Goal: Task Accomplishment & Management: Complete application form

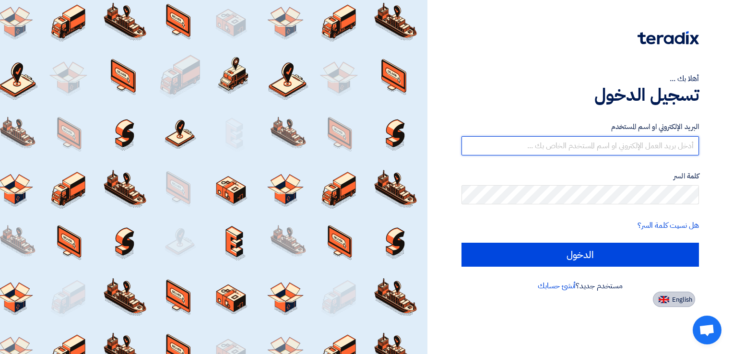
type input "[EMAIL_ADDRESS][DOMAIN_NAME]"
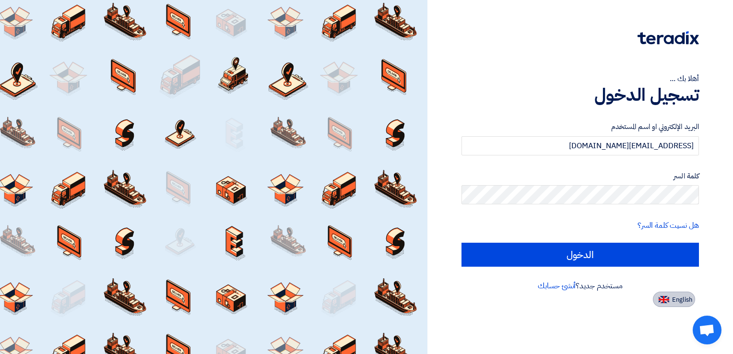
click at [672, 302] on span "English" at bounding box center [682, 300] width 20 height 7
type input "Sign in"
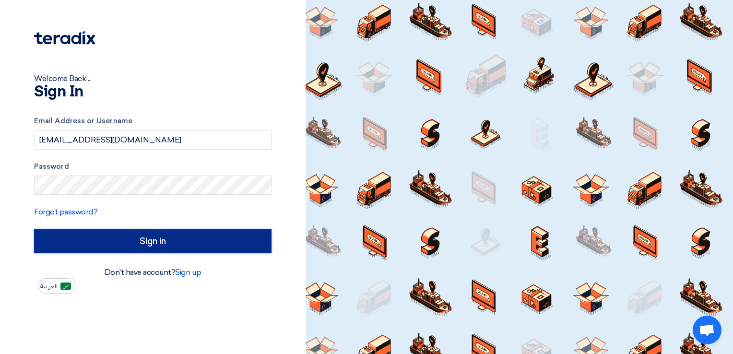
drag, startPoint x: 150, startPoint y: 237, endPoint x: 145, endPoint y: 235, distance: 5.2
click at [150, 237] on input "Sign in" at bounding box center [153, 241] width 238 height 24
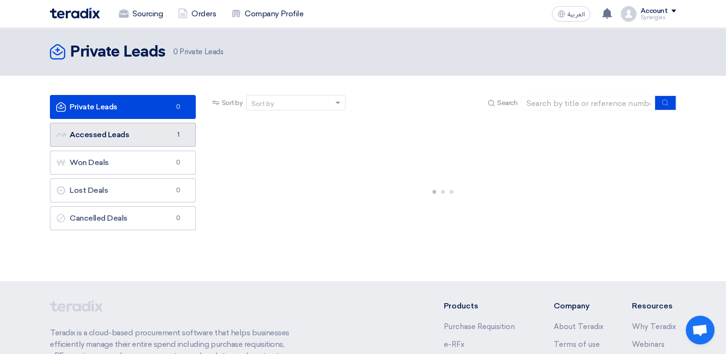
click at [137, 142] on link "Accessed Leads Accessed Leads 1" at bounding box center [123, 135] width 146 height 24
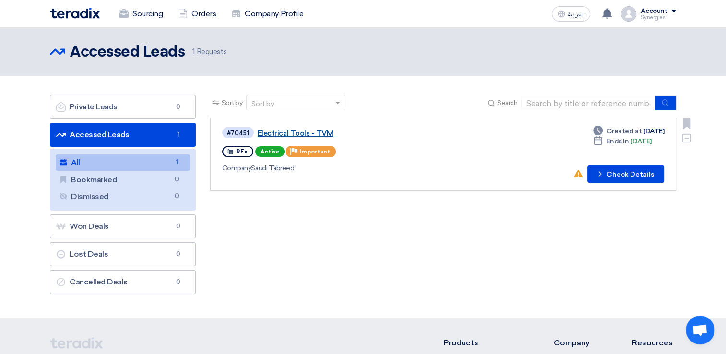
click at [382, 132] on link "Electrical Tools - TVM" at bounding box center [378, 133] width 240 height 9
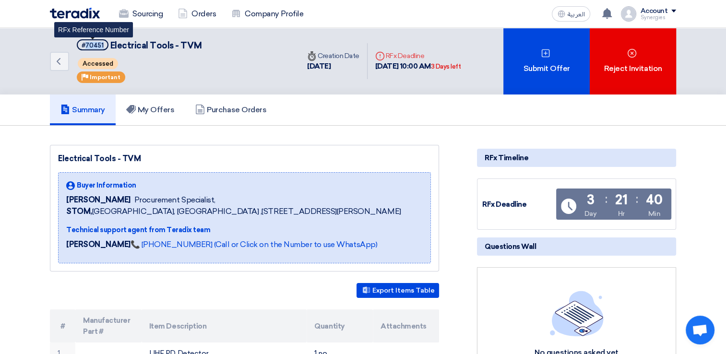
drag, startPoint x: 84, startPoint y: 43, endPoint x: 108, endPoint y: 42, distance: 23.1
click at [108, 42] on h5 "#70451 Electrical Tools - TVM RFx Reference Number" at bounding box center [139, 45] width 125 height 12
copy span "70451"
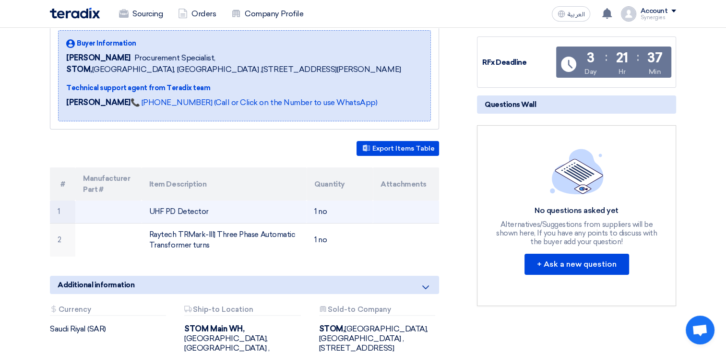
scroll to position [144, 0]
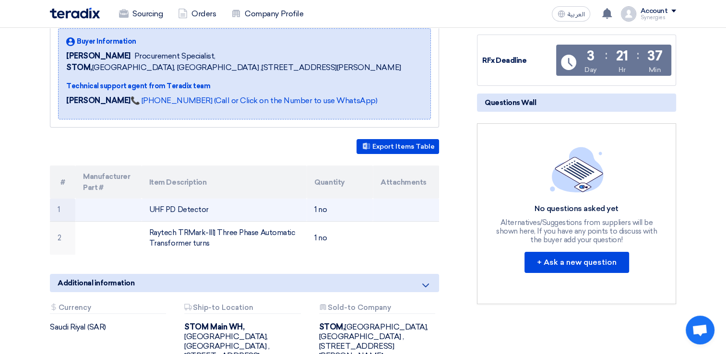
drag, startPoint x: 211, startPoint y: 221, endPoint x: 146, endPoint y: 221, distance: 65.3
click at [146, 221] on td "UHF PD Detector" at bounding box center [225, 210] width 166 height 23
copy td "UHF PD Detector"
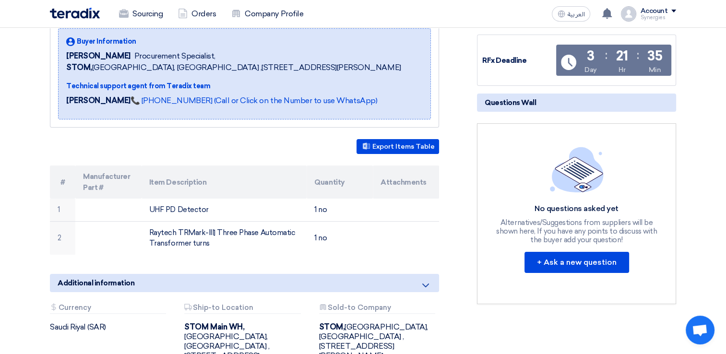
scroll to position [0, 0]
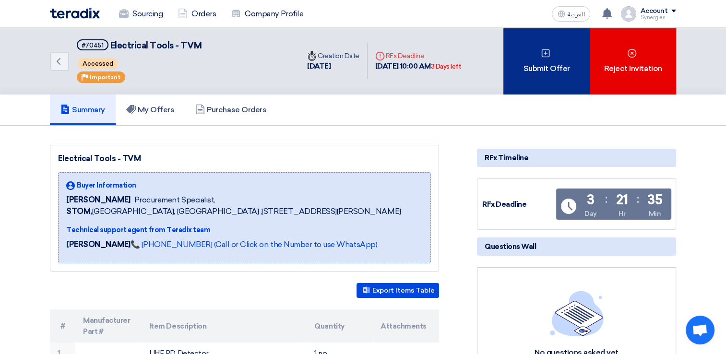
click at [564, 78] on div "Submit Offer" at bounding box center [546, 61] width 86 height 67
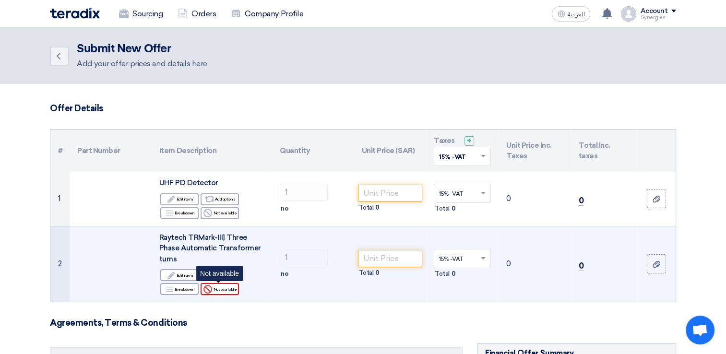
click at [223, 292] on div "Reject Not available" at bounding box center [220, 289] width 38 height 12
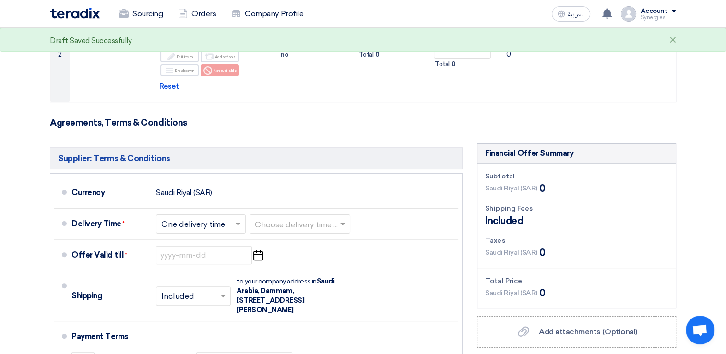
scroll to position [240, 0]
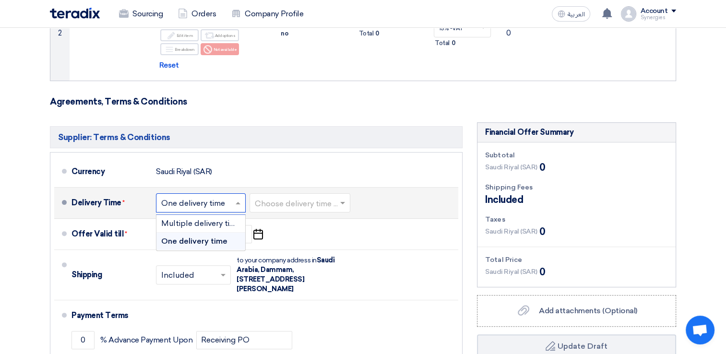
click at [223, 204] on input "text" at bounding box center [201, 204] width 80 height 14
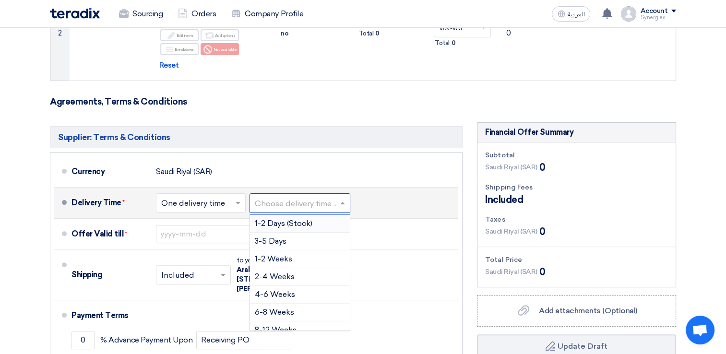
click at [297, 203] on input "text" at bounding box center [300, 204] width 91 height 14
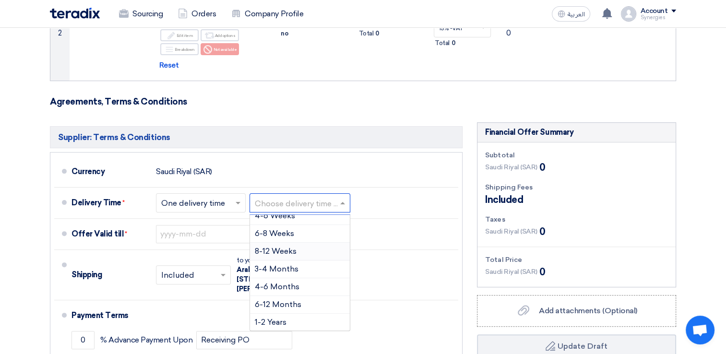
click at [0, 252] on html "Sourcing Orders Company Profile العربية ع Your notification list is empty Accou…" at bounding box center [363, 231] width 726 height 943
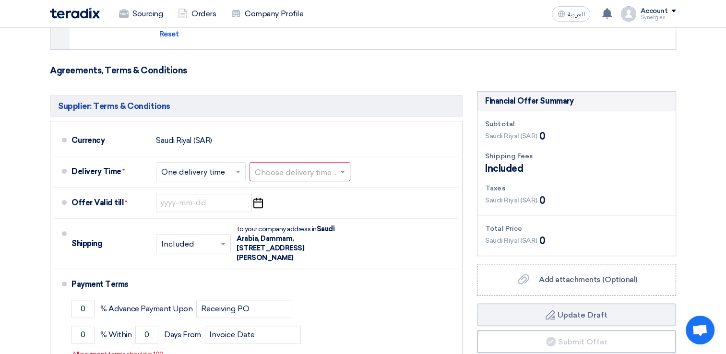
scroll to position [288, 0]
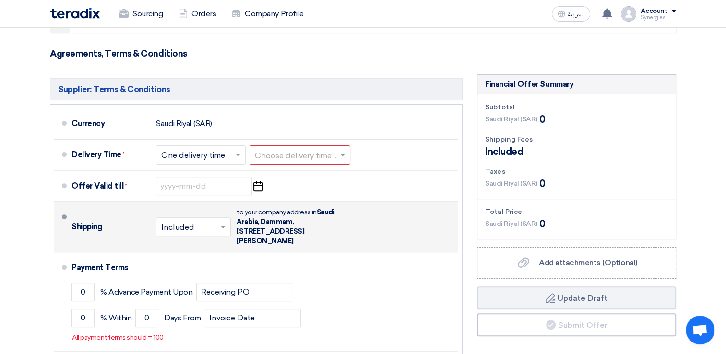
click at [199, 228] on input "text" at bounding box center [193, 228] width 65 height 14
click at [183, 265] on span "Not Included" at bounding box center [185, 265] width 49 height 9
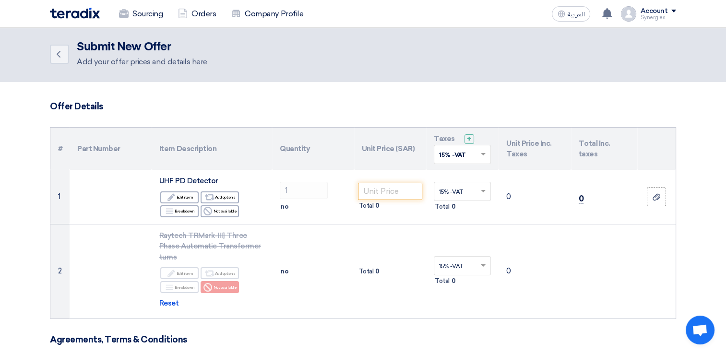
scroll to position [0, 0]
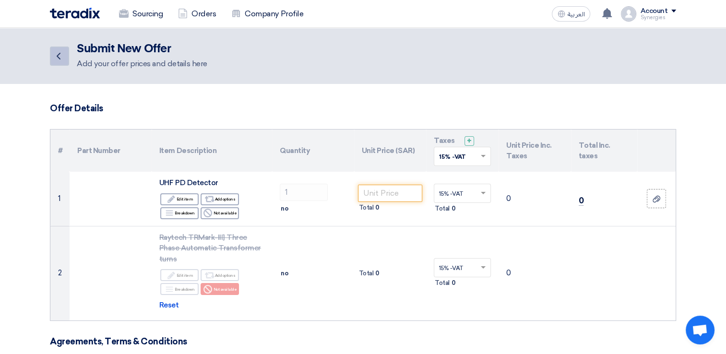
click at [65, 57] on link "Back" at bounding box center [59, 56] width 19 height 19
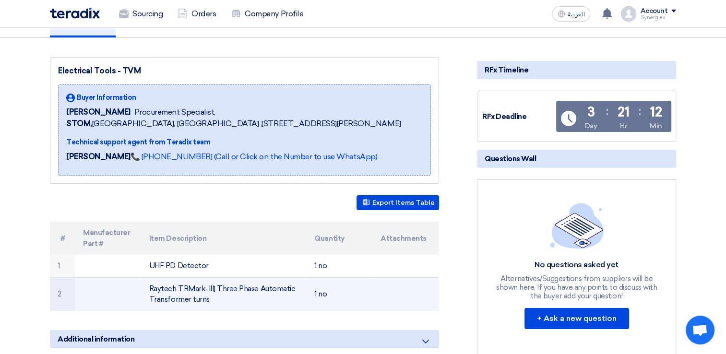
scroll to position [96, 0]
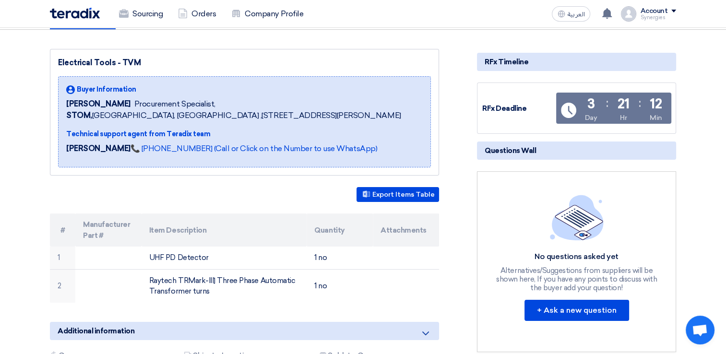
click at [25, 200] on section "Electrical Tools - TVM Buyer Information [PERSON_NAME] Procurement Specialist, …" at bounding box center [363, 259] width 726 height 458
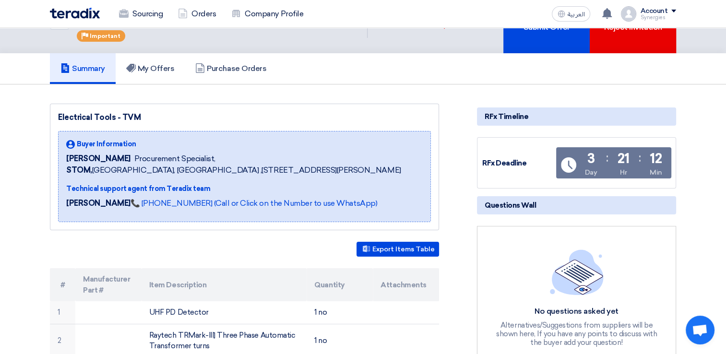
scroll to position [0, 0]
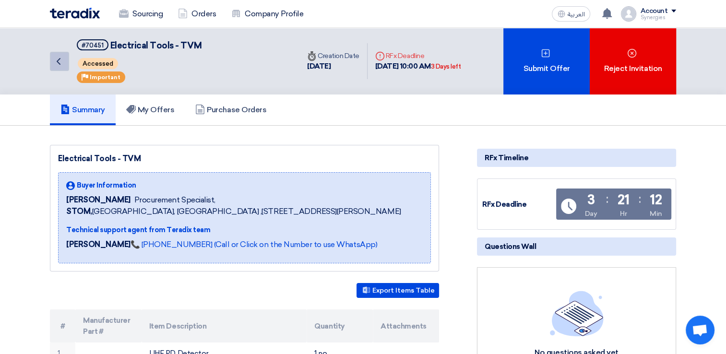
click at [55, 62] on icon "Back" at bounding box center [59, 62] width 12 height 12
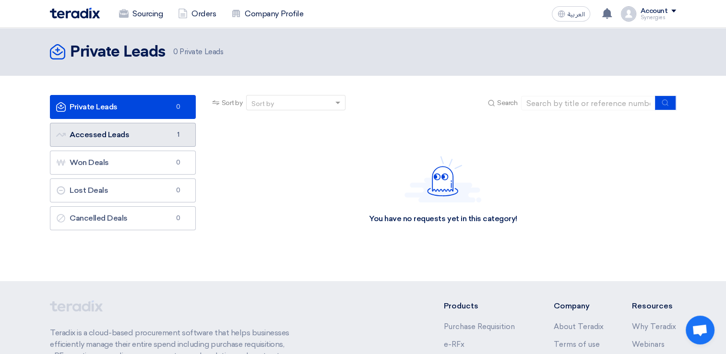
click at [110, 132] on link "Accessed Leads Accessed Leads 1" at bounding box center [123, 135] width 146 height 24
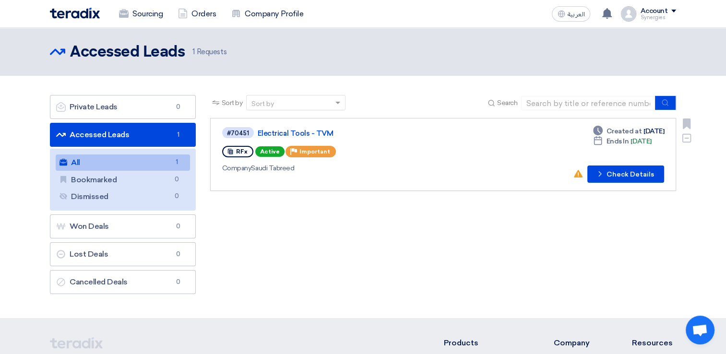
click at [503, 130] on div "#70451 Electrical Tools - TVM RFx Active Priority Important Company Saudi Tabre…" at bounding box center [443, 154] width 442 height 57
click at [305, 130] on link "Electrical Tools - TVM" at bounding box center [378, 133] width 240 height 9
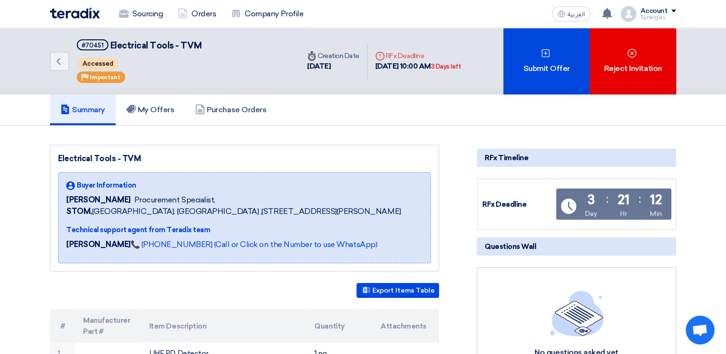
click at [654, 204] on div "12" at bounding box center [656, 199] width 12 height 13
click at [451, 215] on div "Electrical Tools - TVM Buyer Information [PERSON_NAME] Procurement Specialist, …" at bounding box center [256, 341] width 427 height 393
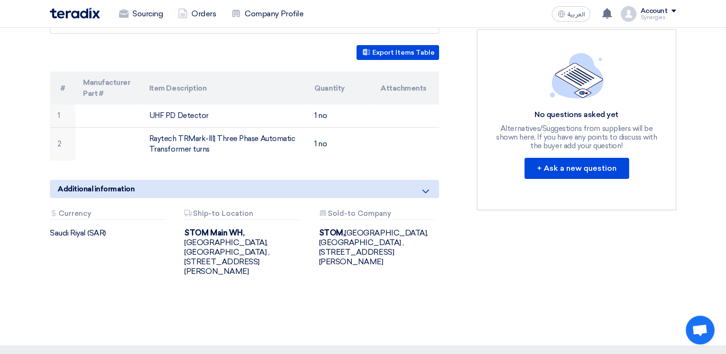
scroll to position [240, 0]
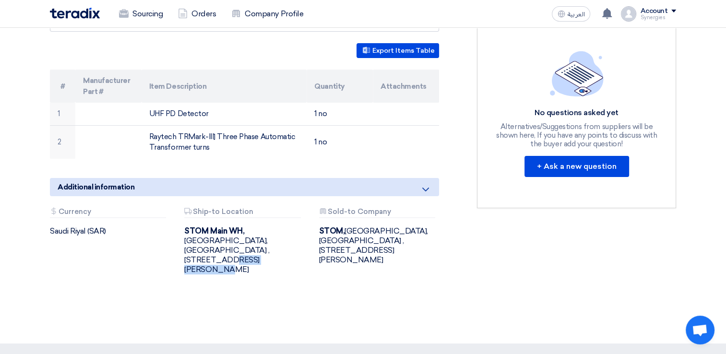
drag, startPoint x: 184, startPoint y: 260, endPoint x: 238, endPoint y: 262, distance: 53.3
click at [238, 262] on div "[GEOGRAPHIC_DATA], [GEOGRAPHIC_DATA], [STREET_ADDRESS][PERSON_NAME]" at bounding box center [244, 251] width 120 height 48
copy div "North Khaldiyah"
click at [177, 291] on div "Electrical Tools - TVM Buyer Information [PERSON_NAME] Procurement Specialist, …" at bounding box center [256, 101] width 427 height 393
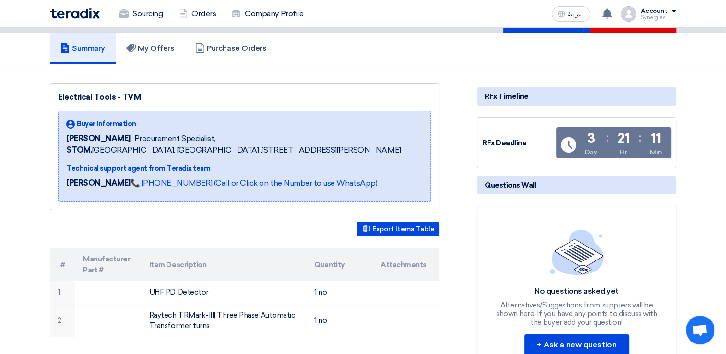
scroll to position [0, 0]
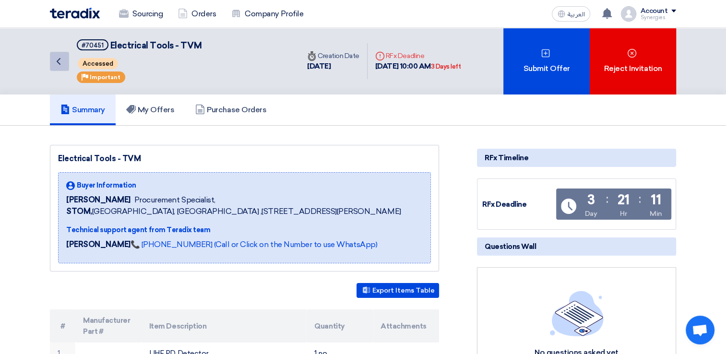
click at [65, 64] on link "Back" at bounding box center [59, 61] width 19 height 19
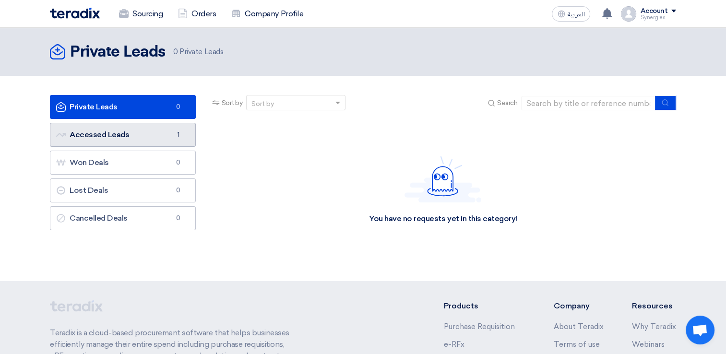
click at [132, 137] on link "Accessed Leads Accessed Leads 1" at bounding box center [123, 135] width 146 height 24
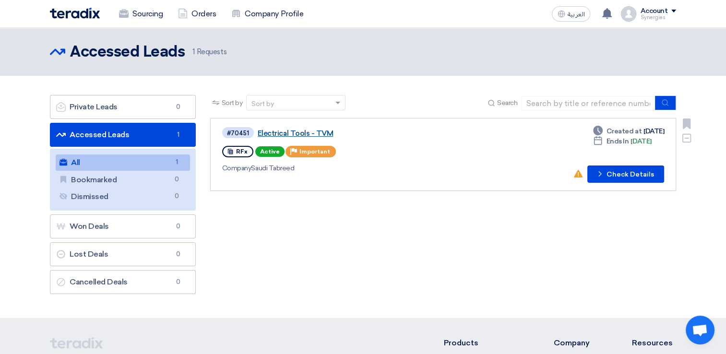
click at [314, 132] on link "Electrical Tools - TVM" at bounding box center [378, 133] width 240 height 9
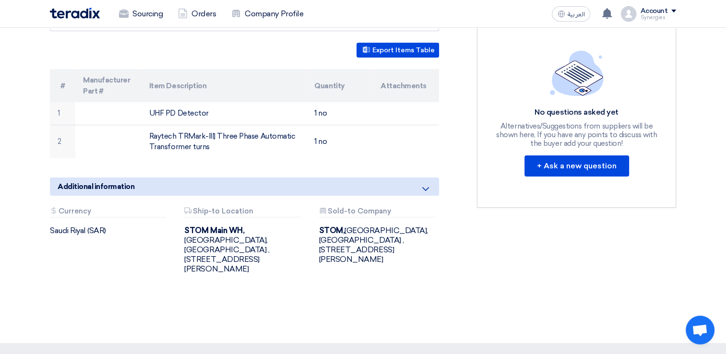
scroll to position [288, 0]
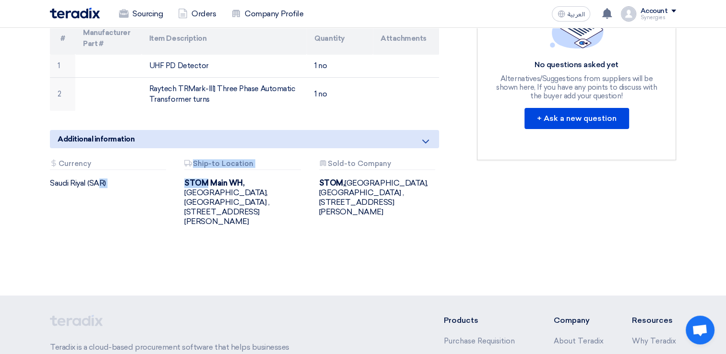
drag, startPoint x: 48, startPoint y: 195, endPoint x: 208, endPoint y: 198, distance: 160.3
click at [208, 198] on div "Attachments Currency [GEOGRAPHIC_DATA] (SAR) Attachments Ship-to Location [STRE…" at bounding box center [245, 201] width 404 height 82
drag, startPoint x: 208, startPoint y: 198, endPoint x: 158, endPoint y: 205, distance: 50.9
click at [151, 209] on div "Attachments Currency [GEOGRAPHIC_DATA] (SAR)" at bounding box center [110, 193] width 134 height 67
click at [228, 170] on div "Attachments Ship-to Location" at bounding box center [242, 165] width 116 height 10
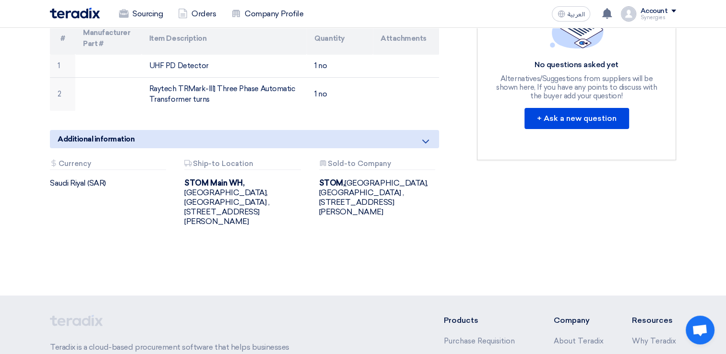
drag, startPoint x: 182, startPoint y: 193, endPoint x: 286, endPoint y: 231, distance: 110.4
click at [286, 231] on div "Attachments Currency [GEOGRAPHIC_DATA] (SAR) Attachments Ship-to Location [STRE…" at bounding box center [245, 201] width 404 height 82
drag, startPoint x: 286, startPoint y: 231, endPoint x: 348, endPoint y: 266, distance: 71.1
click at [348, 266] on div "Electrical Tools - TVM Buyer Information [PERSON_NAME] Procurement Specialist, …" at bounding box center [363, 66] width 641 height 419
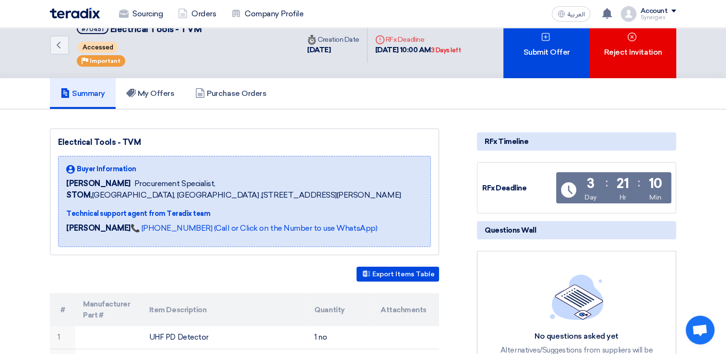
scroll to position [0, 0]
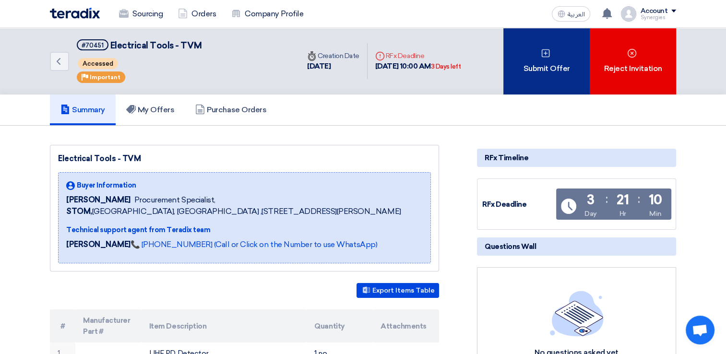
click at [532, 68] on div "Submit Offer" at bounding box center [546, 61] width 86 height 67
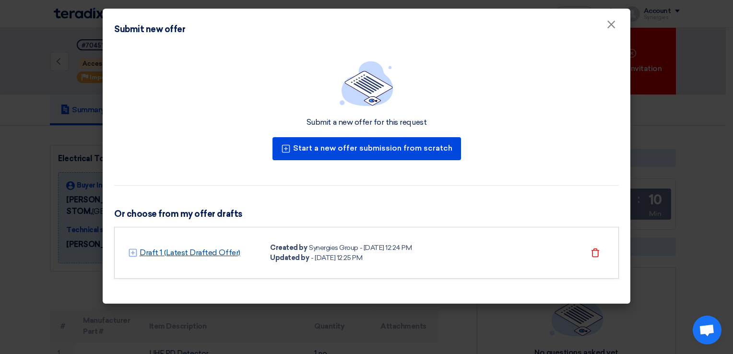
click at [181, 252] on link "Draft 1 (Latest Drafted Offer)" at bounding box center [190, 253] width 101 height 12
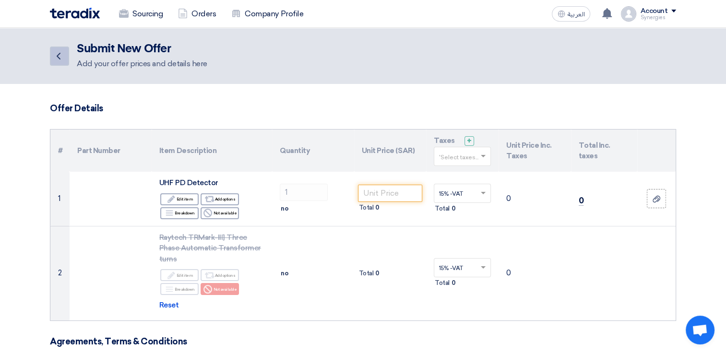
click at [64, 65] on link "Back" at bounding box center [59, 56] width 19 height 19
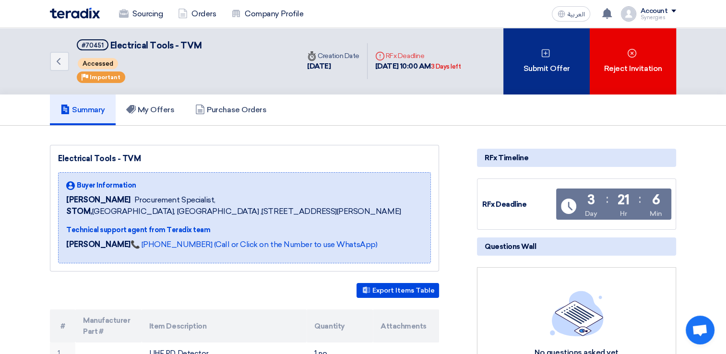
click at [522, 73] on div "Submit Offer" at bounding box center [546, 61] width 86 height 67
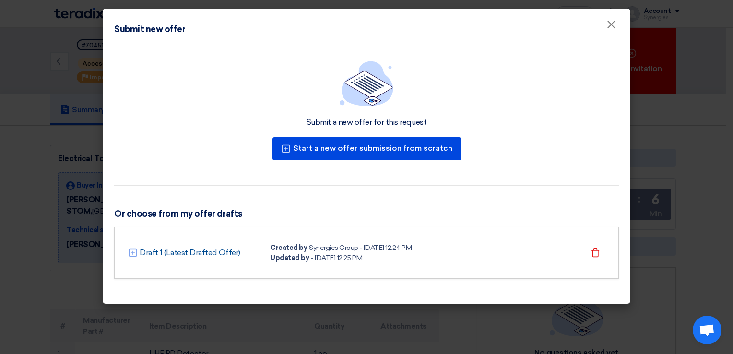
click at [164, 253] on link "Draft 1 (Latest Drafted Offer)" at bounding box center [190, 253] width 101 height 12
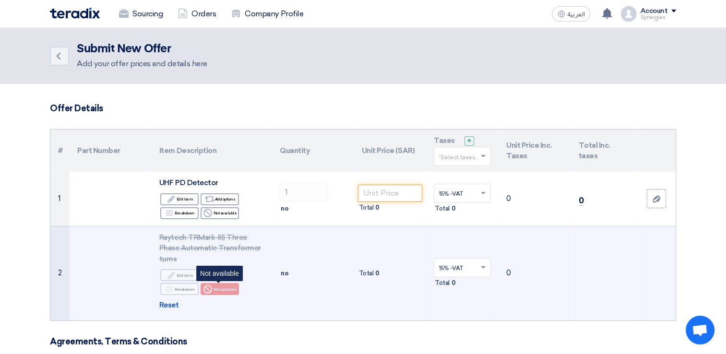
click at [223, 289] on div "Reject Not available" at bounding box center [220, 289] width 38 height 12
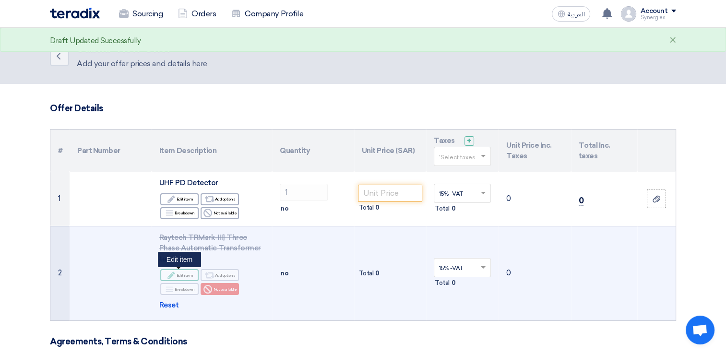
click at [180, 277] on div "Edit Edit item" at bounding box center [179, 275] width 38 height 12
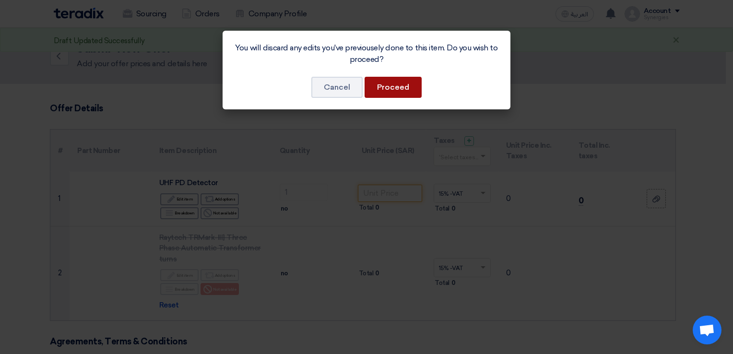
click at [376, 92] on button "Proceed" at bounding box center [393, 87] width 57 height 21
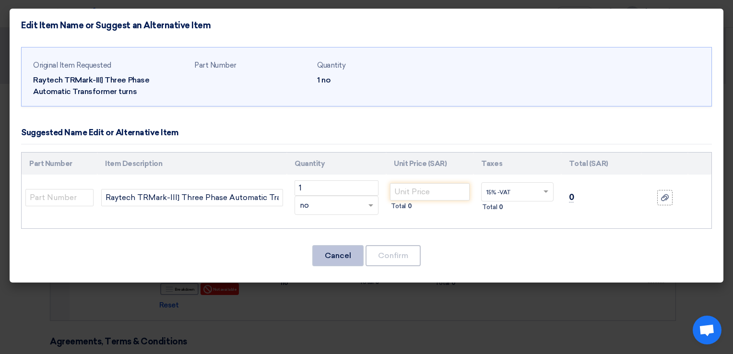
click at [334, 247] on button "Cancel" at bounding box center [337, 255] width 51 height 21
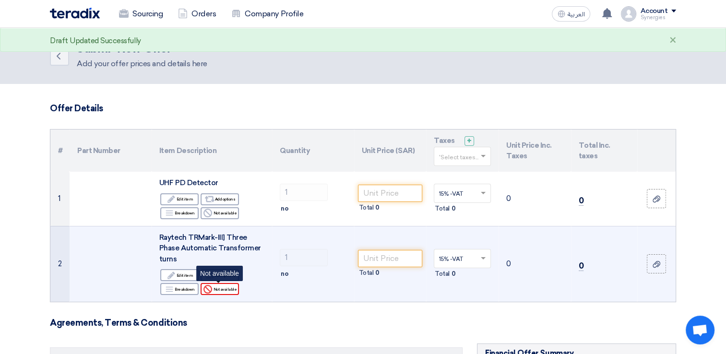
click at [211, 286] on use at bounding box center [208, 289] width 9 height 9
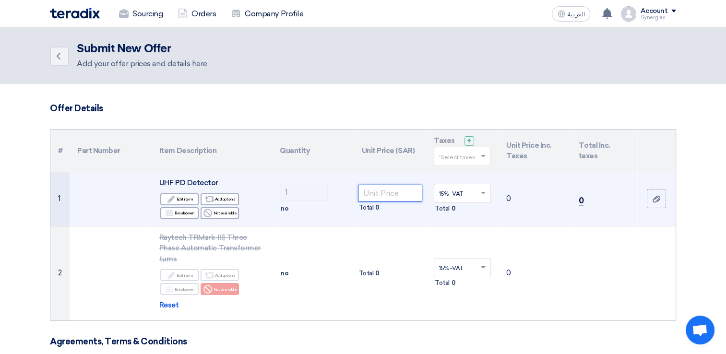
click at [399, 193] on input "number" at bounding box center [390, 193] width 65 height 17
click at [473, 188] on input "text" at bounding box center [457, 194] width 37 height 16
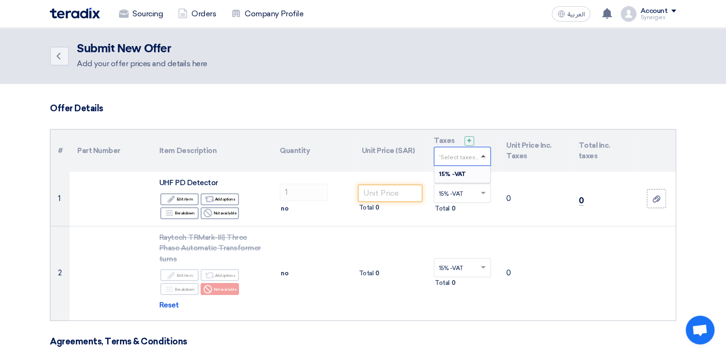
click at [484, 155] on span at bounding box center [483, 156] width 5 height 2
click at [461, 172] on span "15% -VAT" at bounding box center [452, 174] width 27 height 7
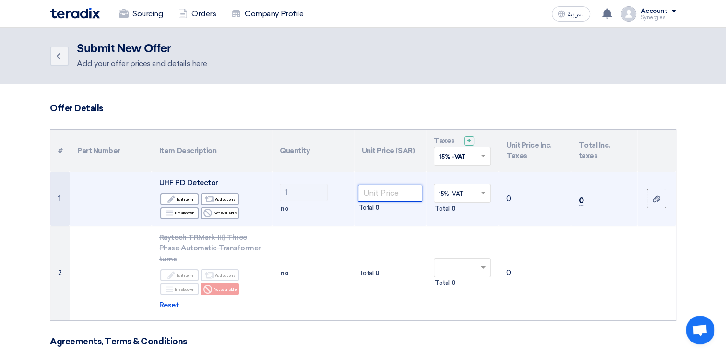
click at [410, 195] on input "number" at bounding box center [390, 193] width 65 height 17
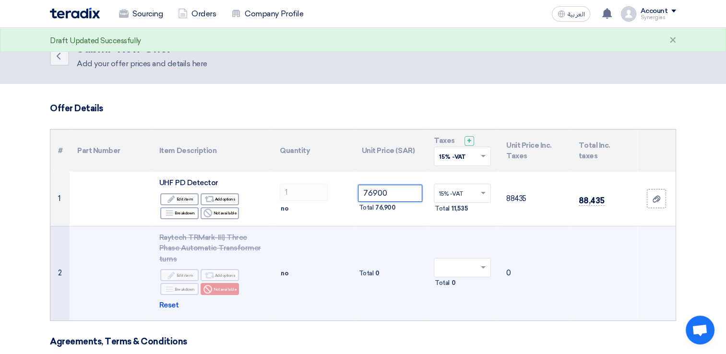
type input "76900"
click at [447, 229] on td "Total 0" at bounding box center [462, 273] width 72 height 95
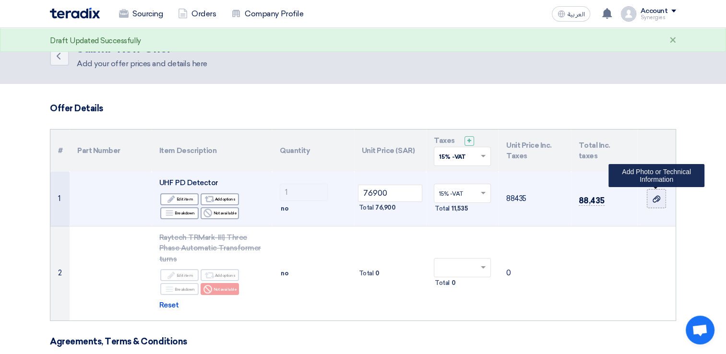
click at [659, 198] on use at bounding box center [657, 198] width 8 height 7
click at [0, 0] on input "file" at bounding box center [0, 0] width 0 height 0
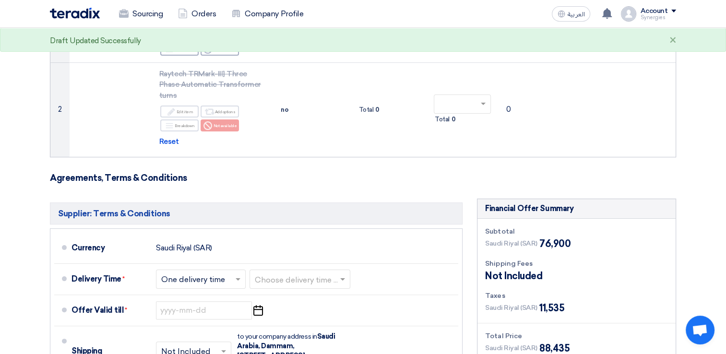
scroll to position [192, 0]
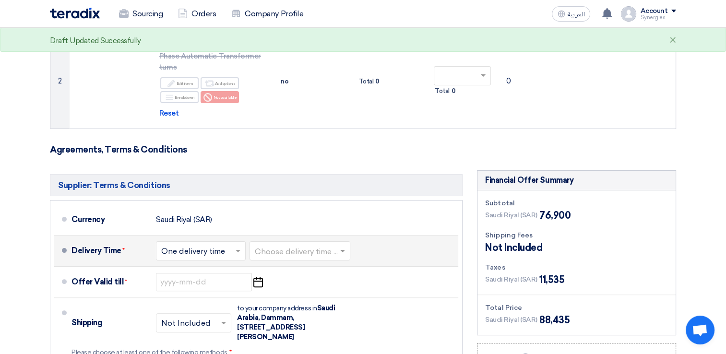
click at [271, 253] on input "text" at bounding box center [300, 252] width 91 height 14
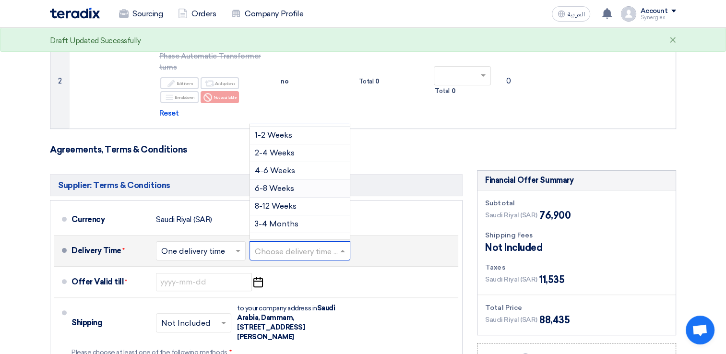
scroll to position [48, 0]
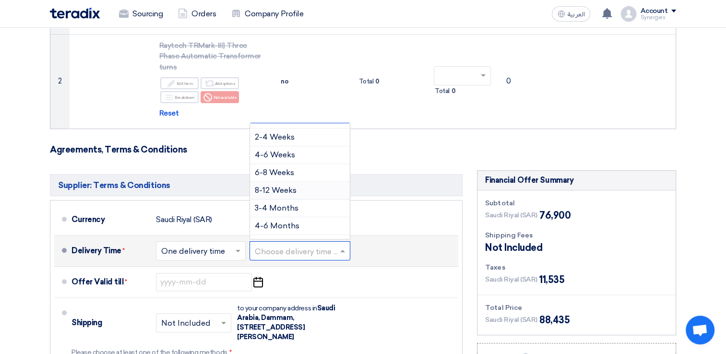
click at [281, 191] on span "8-12 Weeks" at bounding box center [276, 190] width 42 height 9
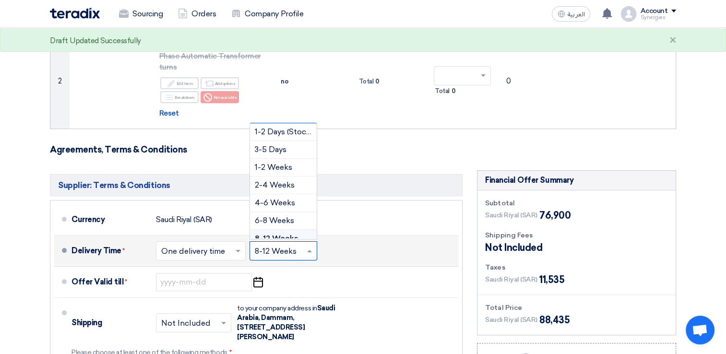
click at [298, 250] on input "text" at bounding box center [284, 252] width 58 height 14
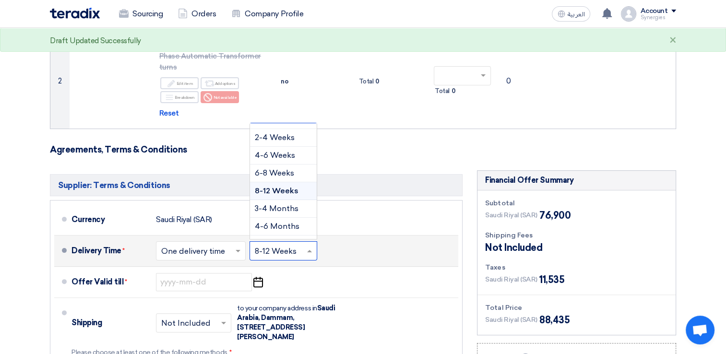
scroll to position [54, 0]
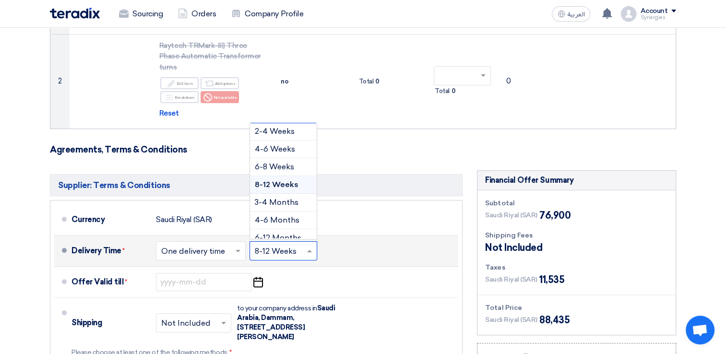
click at [267, 183] on span "8-12 Weeks" at bounding box center [277, 184] width 44 height 9
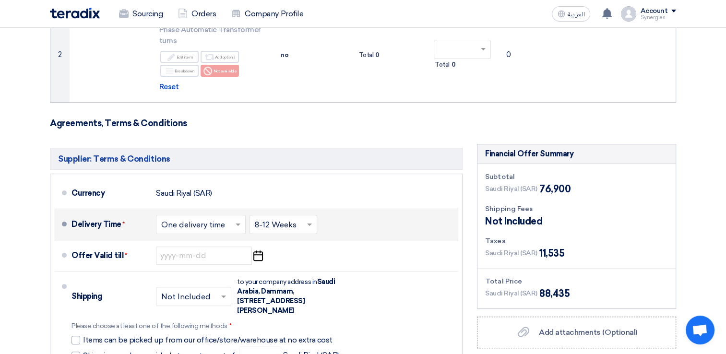
scroll to position [240, 0]
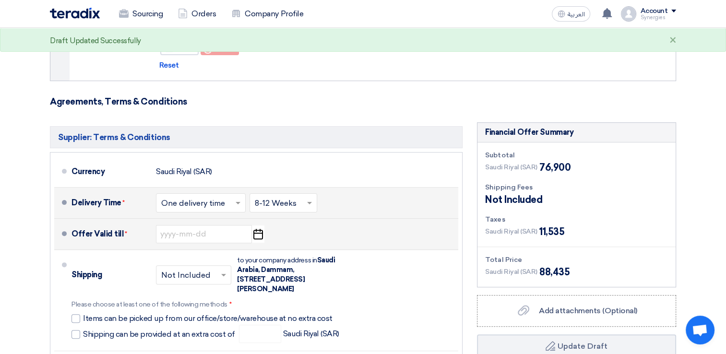
click at [258, 235] on icon "Pick a date" at bounding box center [258, 234] width 13 height 17
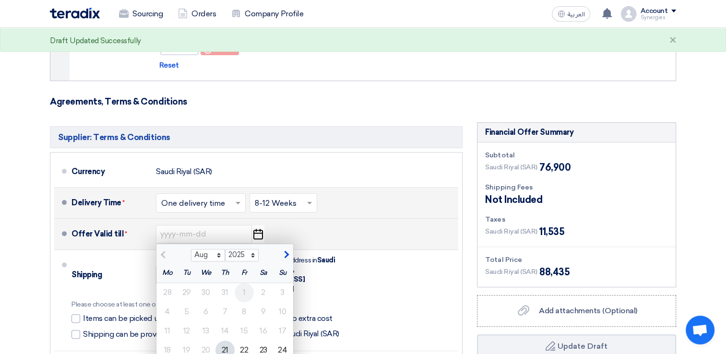
scroll to position [288, 0]
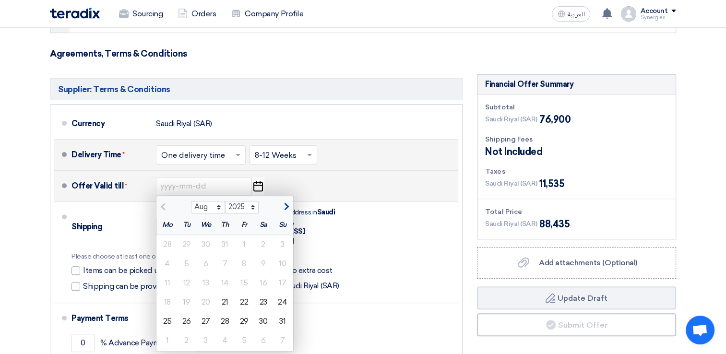
click at [285, 206] on span "button" at bounding box center [285, 207] width 5 height 9
click at [159, 206] on button "button" at bounding box center [164, 206] width 16 height 10
click at [284, 201] on button "button" at bounding box center [285, 206] width 16 height 10
select select "9"
click at [165, 262] on div "8" at bounding box center [167, 263] width 19 height 19
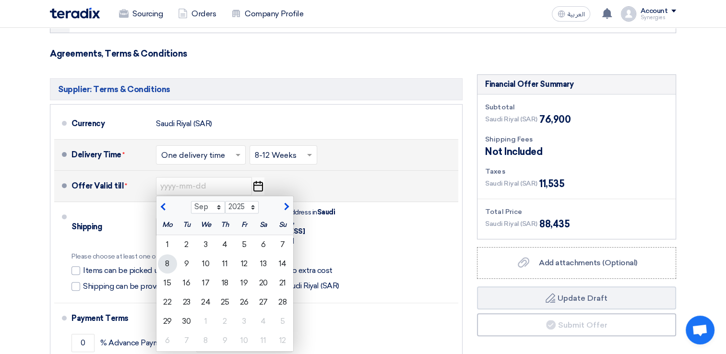
type input "[DATE]"
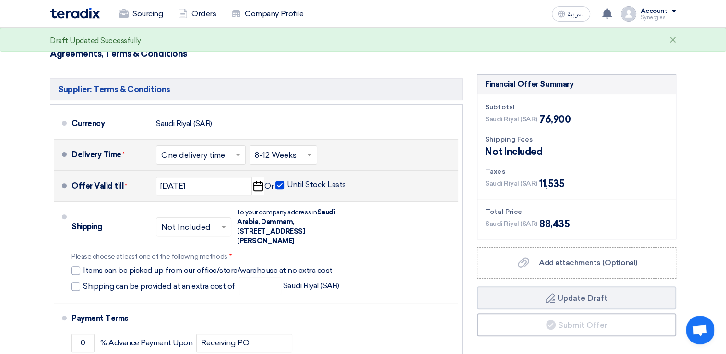
click at [18, 227] on section "Offer Details # Part Number Item Description Quantity Unit Price (SAR) Taxes + …" at bounding box center [363, 142] width 726 height 693
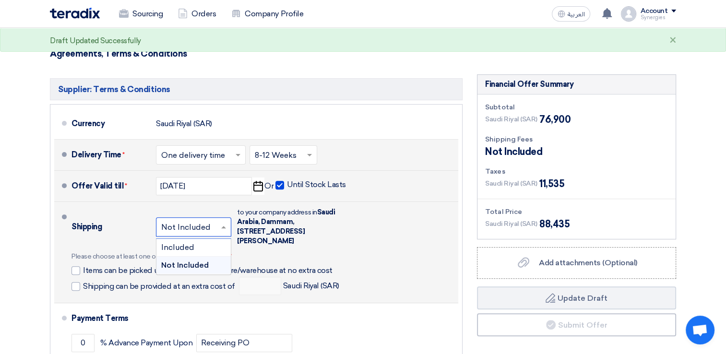
click at [219, 223] on span at bounding box center [225, 227] width 12 height 10
click at [186, 243] on span "Included" at bounding box center [177, 247] width 33 height 9
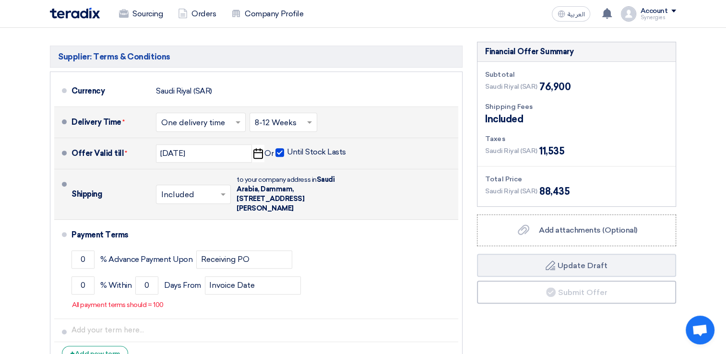
scroll to position [336, 0]
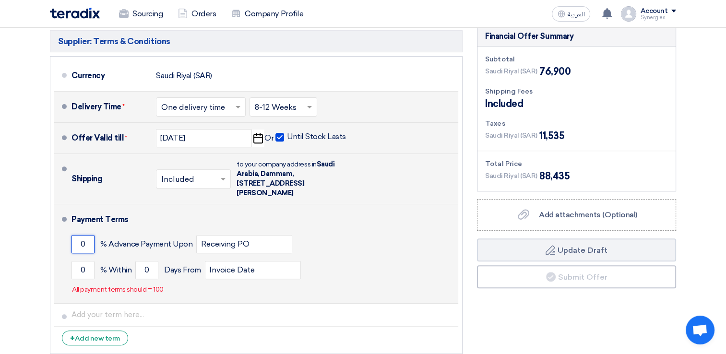
drag, startPoint x: 93, startPoint y: 240, endPoint x: 67, endPoint y: 240, distance: 25.9
click at [68, 240] on li "Payment Terms 0 % Advance Payment Upon Receiving PO 0 % Within 0" at bounding box center [256, 253] width 404 height 99
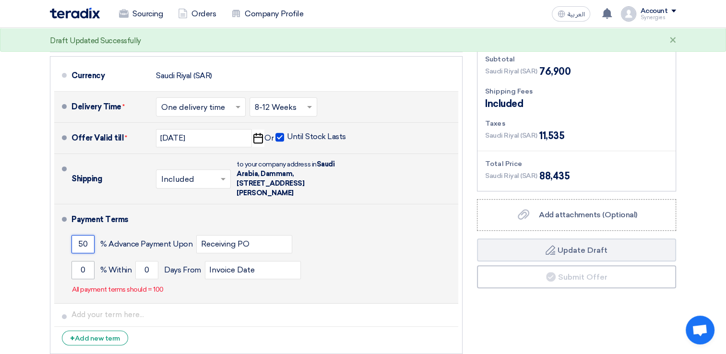
type input "50"
drag, startPoint x: 87, startPoint y: 268, endPoint x: 72, endPoint y: 268, distance: 15.4
click at [72, 268] on input "0" at bounding box center [83, 270] width 23 height 18
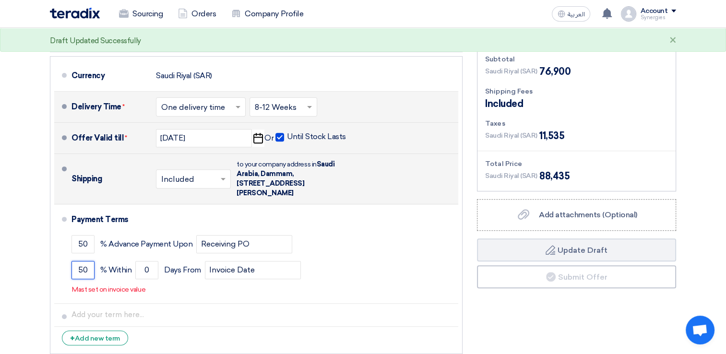
type input "50"
click at [18, 266] on section "Offer Details # Part Number Item Description Quantity Unit Price (SAR) Taxes + …" at bounding box center [363, 69] width 726 height 642
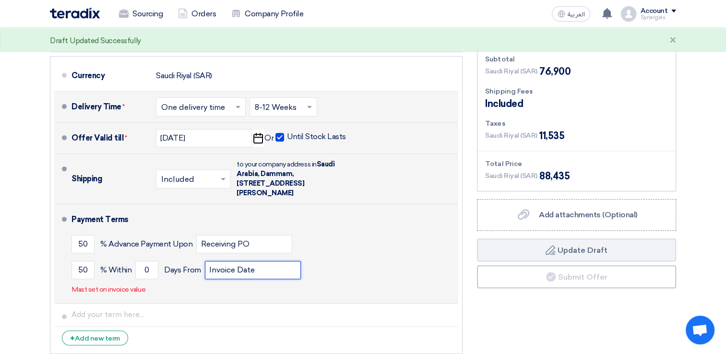
click at [213, 270] on input "Invoice Date" at bounding box center [253, 270] width 96 height 18
drag, startPoint x: 152, startPoint y: 266, endPoint x: 145, endPoint y: 266, distance: 6.2
click at [145, 266] on input "0" at bounding box center [146, 270] width 23 height 18
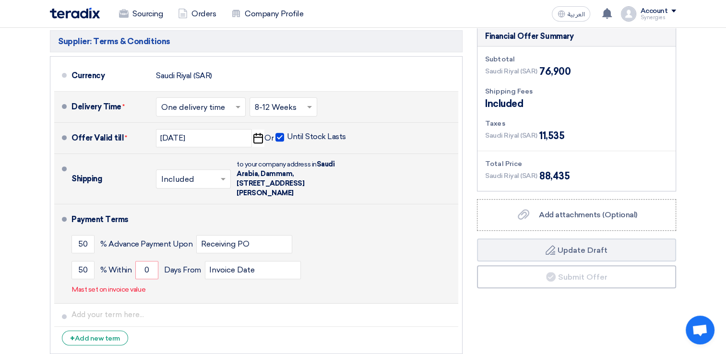
click at [61, 266] on li "Payment Terms 50 % Advance Payment Upon Receiving PO 50 % Within 0" at bounding box center [256, 253] width 404 height 99
drag, startPoint x: 88, startPoint y: 245, endPoint x: 60, endPoint y: 245, distance: 27.8
click at [60, 245] on li "Payment Terms 50 % Advance Payment Upon Receiving PO 50 % Within 0" at bounding box center [256, 253] width 404 height 99
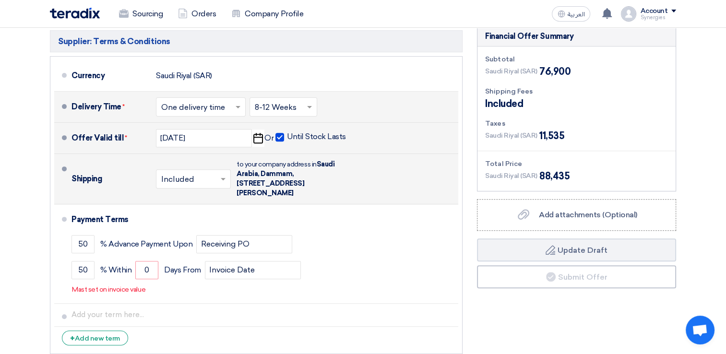
click at [43, 268] on div "Supplier: Terms & Conditions Currency [GEOGRAPHIC_DATA] (SAR) Delivery Time * C…" at bounding box center [256, 192] width 427 height 333
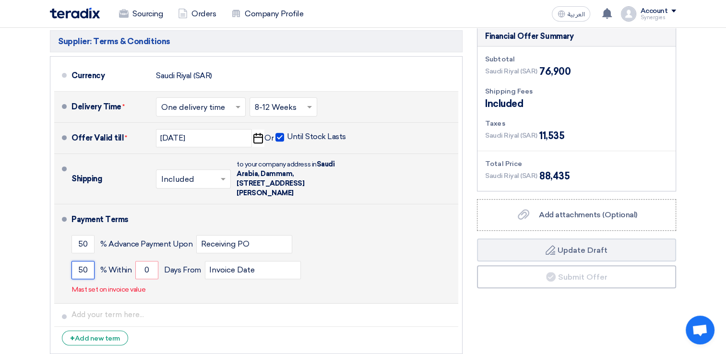
click at [87, 269] on input "50" at bounding box center [83, 270] width 23 height 18
drag, startPoint x: 88, startPoint y: 241, endPoint x: 71, endPoint y: 241, distance: 17.8
click at [71, 241] on li "Payment Terms 50 % Advance Payment Upon Receiving PO 50 % Within 0" at bounding box center [256, 253] width 404 height 99
type input "100"
drag, startPoint x: 86, startPoint y: 272, endPoint x: 75, endPoint y: 271, distance: 11.0
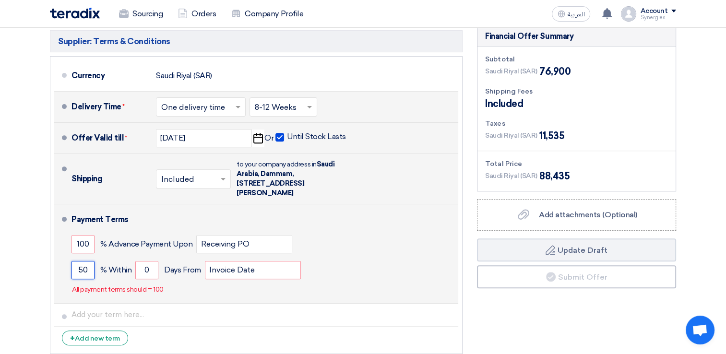
click at [75, 271] on input "50" at bounding box center [83, 270] width 23 height 18
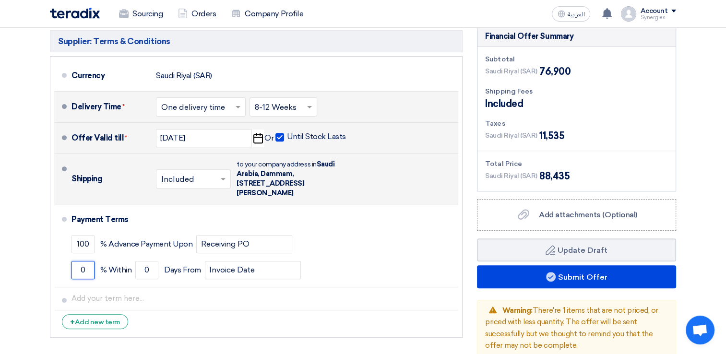
type input "0"
click at [29, 276] on section "Offer Details # Part Number Item Description Quantity Unit Price (SAR) Taxes + …" at bounding box center [363, 67] width 726 height 638
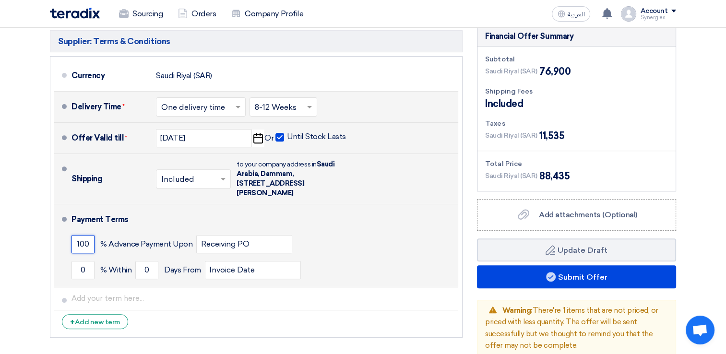
drag, startPoint x: 89, startPoint y: 242, endPoint x: 65, endPoint y: 241, distance: 23.5
click at [66, 241] on li "Payment Terms 100 % Advance Payment Upon Receiving PO 0 % Within 0" at bounding box center [256, 245] width 404 height 83
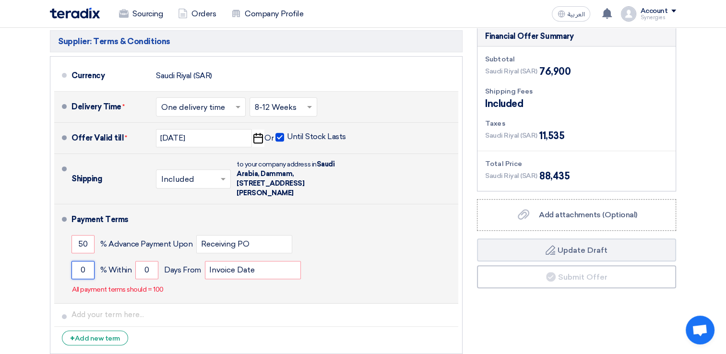
click at [83, 266] on input "0" at bounding box center [83, 270] width 23 height 18
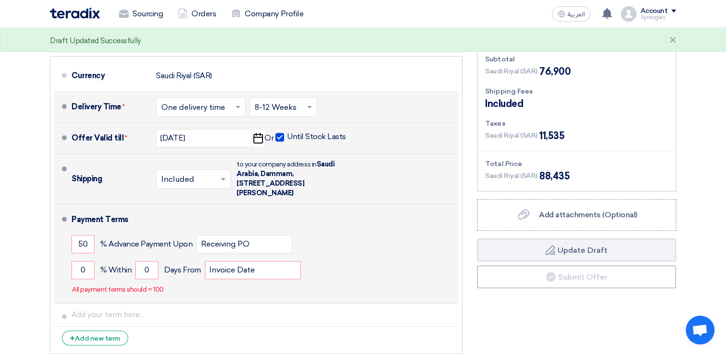
click at [157, 291] on p "All payment terms should = 100" at bounding box center [118, 290] width 92 height 10
click at [157, 292] on p "All payment terms should = 100" at bounding box center [118, 290] width 92 height 10
drag, startPoint x: 157, startPoint y: 292, endPoint x: 86, endPoint y: 267, distance: 75.1
click at [86, 267] on input "0" at bounding box center [83, 270] width 23 height 18
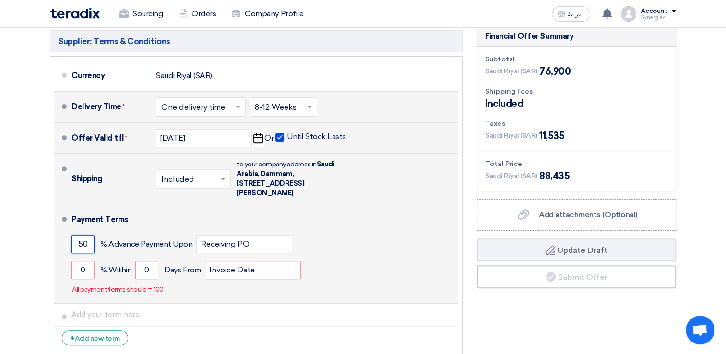
drag, startPoint x: 90, startPoint y: 241, endPoint x: 69, endPoint y: 241, distance: 20.6
click at [69, 242] on li "Payment Terms 50 % Advance Payment Upon Receiving PO 0 % Within 0" at bounding box center [256, 253] width 404 height 99
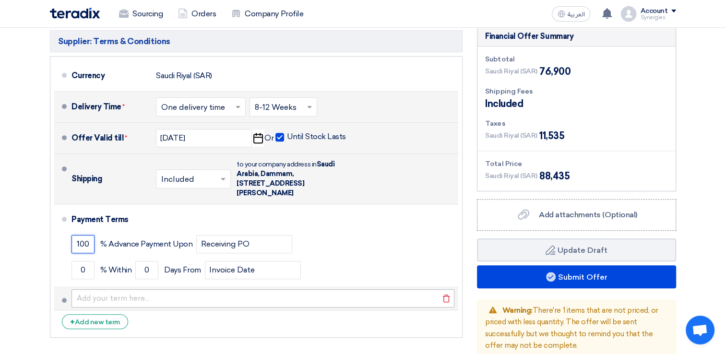
type input "100"
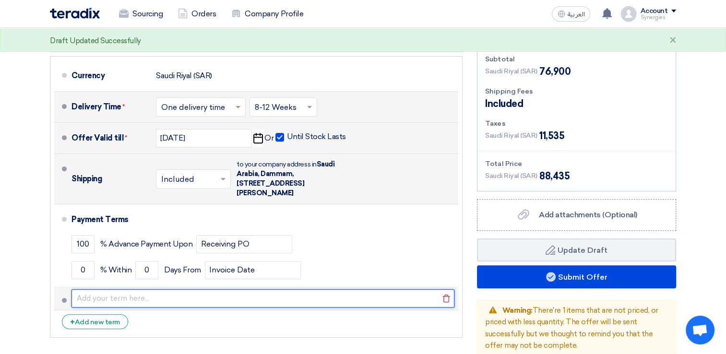
click at [88, 295] on input "text" at bounding box center [263, 298] width 383 height 18
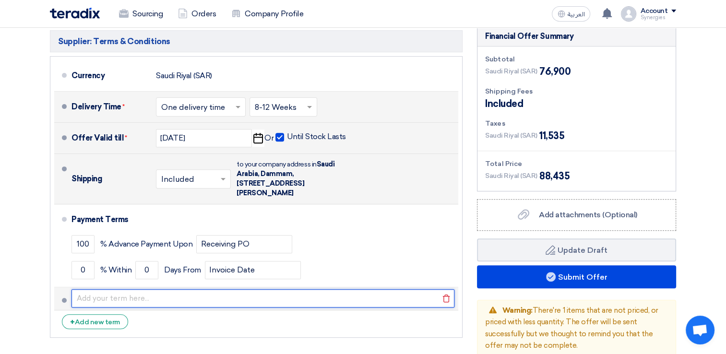
paste input "50% advance with the PO and 50% at readiness"
type input "50% advance with the PO and 50% at readiness"
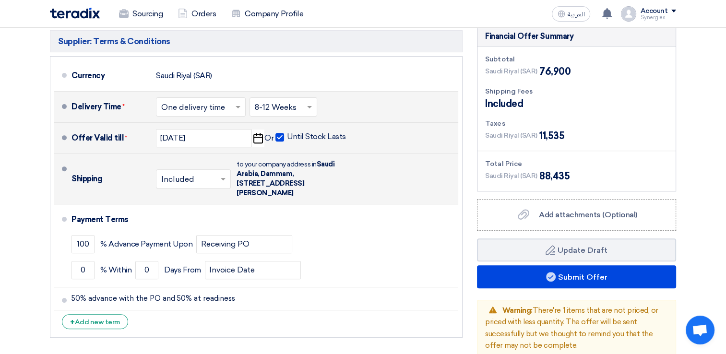
click at [20, 284] on section "Offer Details # Part Number Item Description Quantity Unit Price (SAR) Taxes + …" at bounding box center [363, 67] width 726 height 638
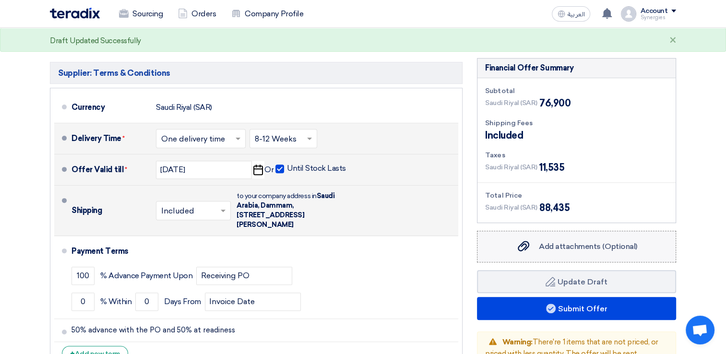
scroll to position [288, 0]
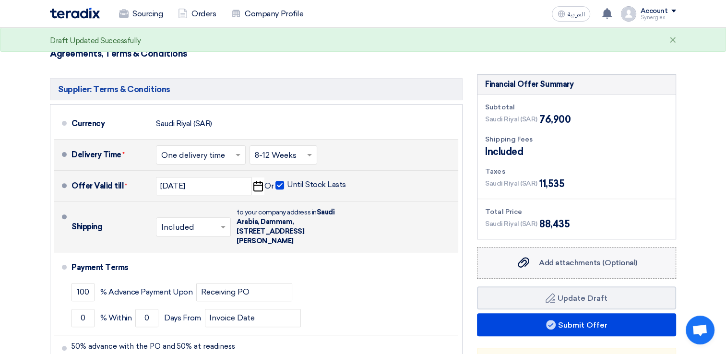
click at [545, 260] on span "Add attachments (Optional)" at bounding box center [588, 262] width 98 height 9
click at [0, 0] on input "Add attachments (Optional) Add attachments (Optional)" at bounding box center [0, 0] width 0 height 0
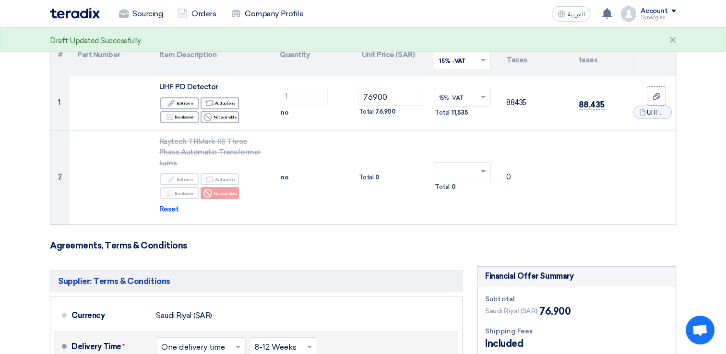
scroll to position [48, 0]
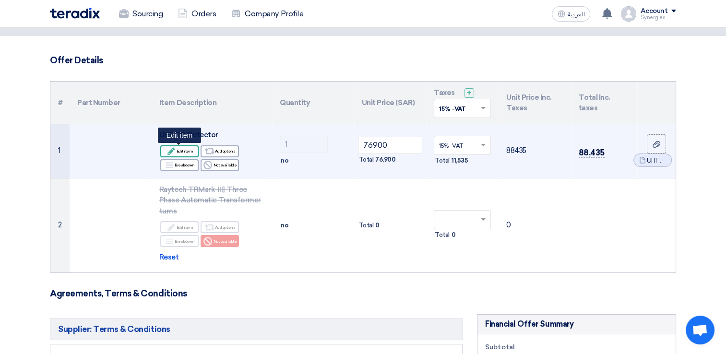
click at [192, 151] on div "Edit Edit item" at bounding box center [179, 151] width 38 height 12
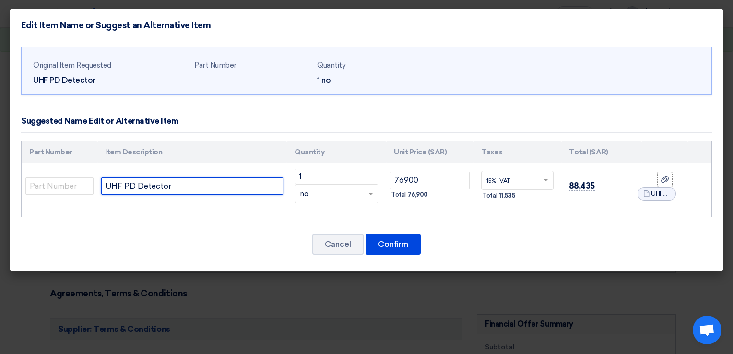
click at [176, 186] on input "UHF PD Detector" at bounding box center [192, 186] width 182 height 17
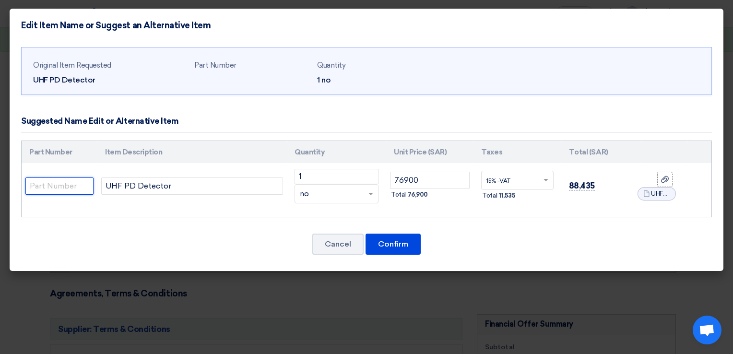
click at [44, 188] on input "text" at bounding box center [59, 186] width 68 height 17
click at [351, 245] on button "Cancel" at bounding box center [337, 244] width 51 height 21
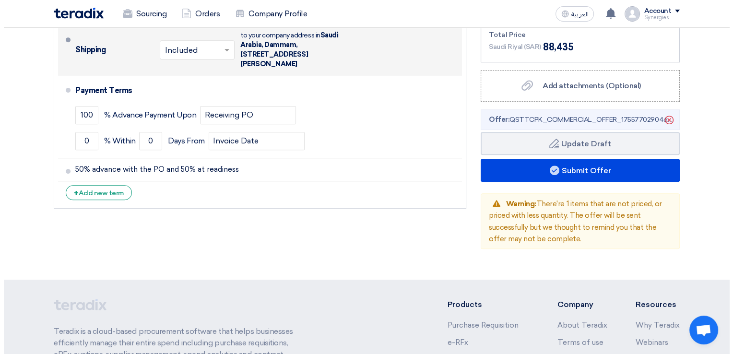
scroll to position [461, 0]
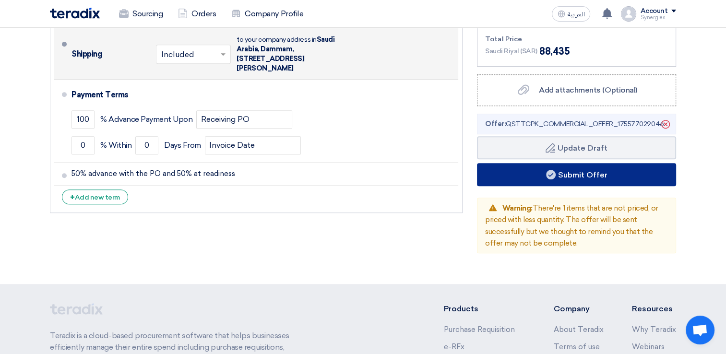
click at [574, 174] on button "Submit Offer" at bounding box center [576, 174] width 199 height 23
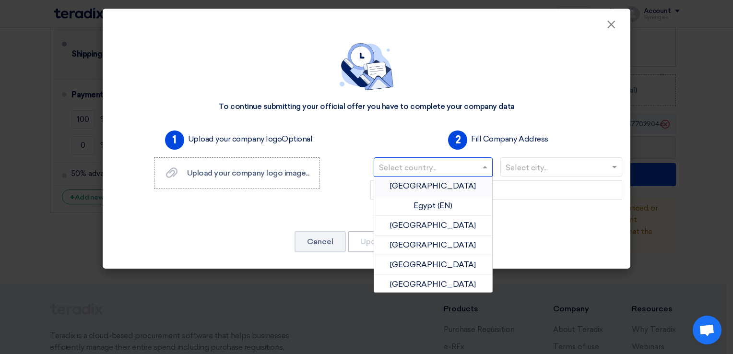
click at [445, 174] on input "text" at bounding box center [428, 168] width 99 height 16
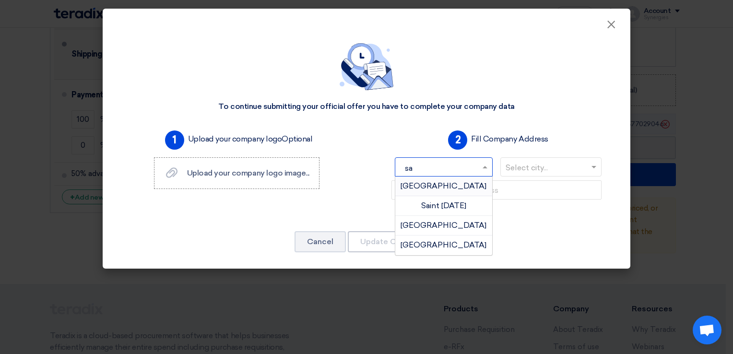
type input "sau"
click at [445, 181] on div "[GEOGRAPHIC_DATA]" at bounding box center [443, 186] width 97 height 19
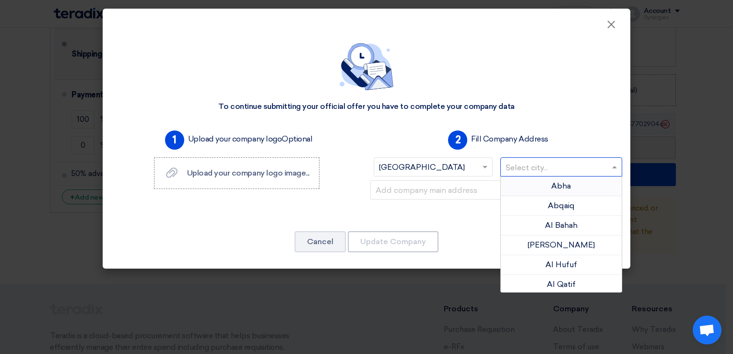
click at [539, 170] on input "text" at bounding box center [557, 168] width 102 height 16
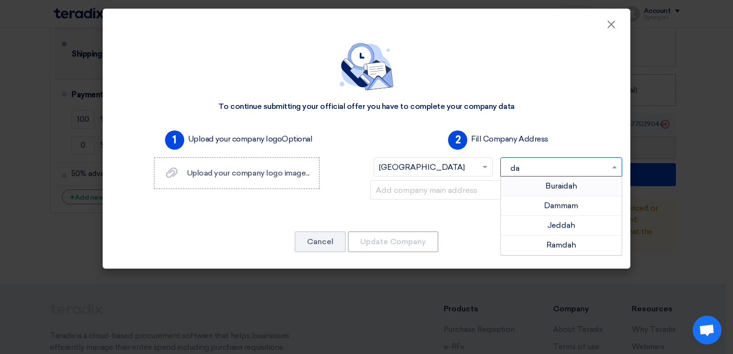
type input "dam"
click at [546, 182] on span "Dammam" at bounding box center [561, 185] width 34 height 9
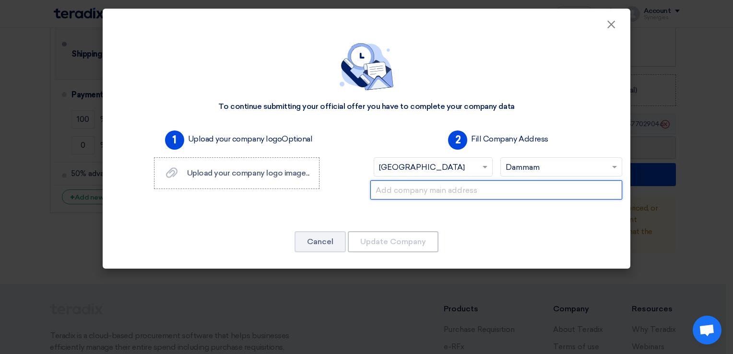
click at [505, 185] on input "text" at bounding box center [497, 189] width 252 height 19
paste input "Office [STREET_ADDRESS][PERSON_NAME][PERSON_NAME]"
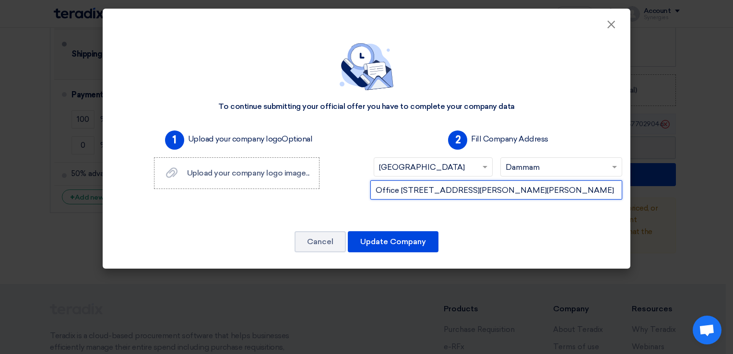
scroll to position [0, 269]
click at [556, 191] on input "Office [STREET_ADDRESS][PERSON_NAME][PERSON_NAME]" at bounding box center [497, 189] width 252 height 19
type input "Office [STREET_ADDRESS][PERSON_NAME][PERSON_NAME]"
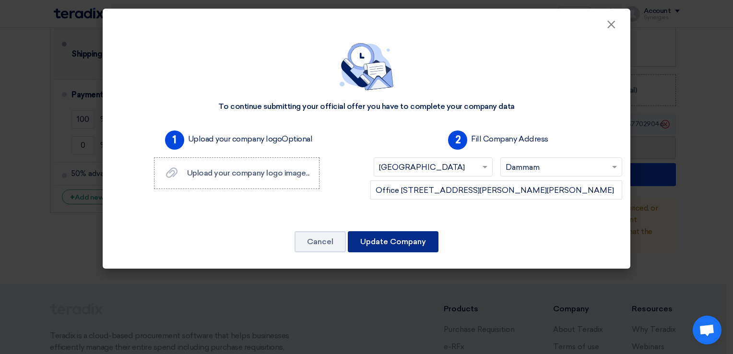
scroll to position [0, 0]
click at [404, 241] on button "Update Company" at bounding box center [393, 241] width 91 height 21
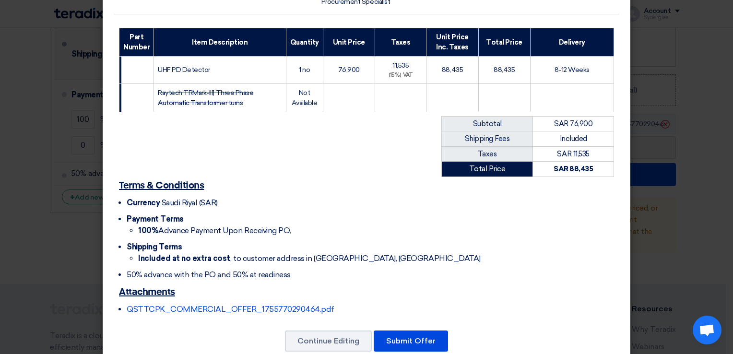
scroll to position [140, 0]
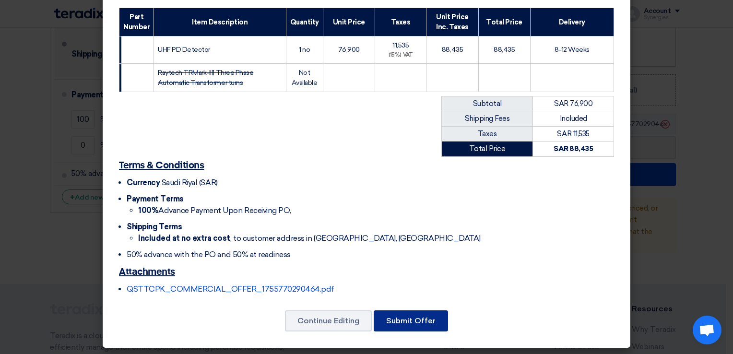
click at [421, 320] on button "Submit Offer" at bounding box center [411, 321] width 74 height 21
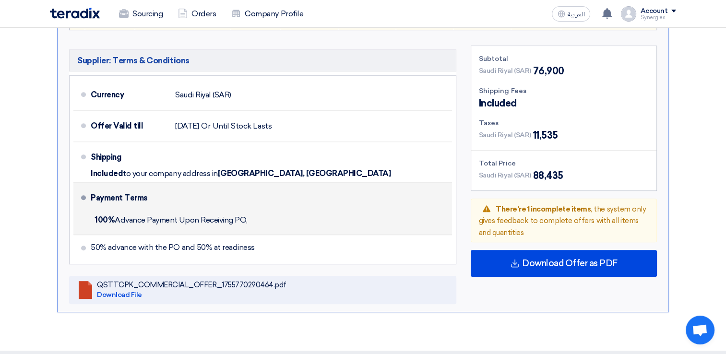
scroll to position [432, 0]
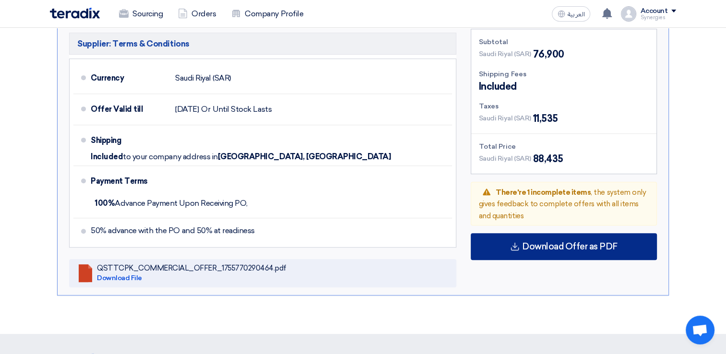
click at [561, 252] on div "Download Offer as PDF" at bounding box center [564, 246] width 186 height 27
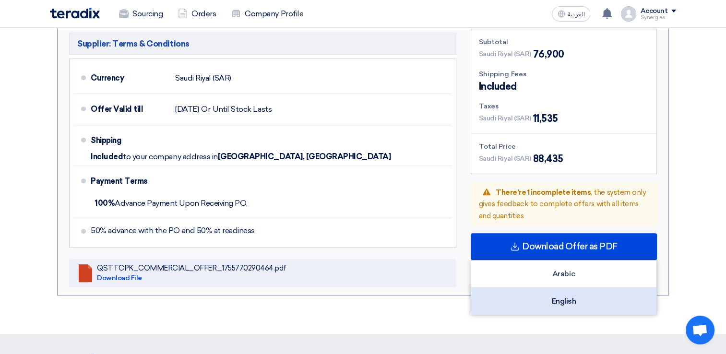
click at [552, 301] on div "English" at bounding box center [563, 301] width 185 height 27
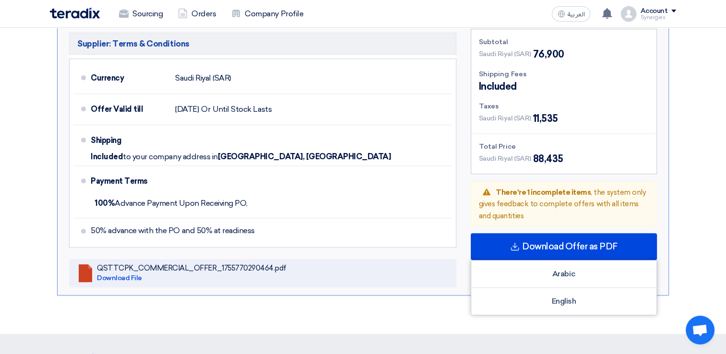
click at [19, 179] on section "Submit Offer Version 1 Last Update [DATE] 1:00 PM Offer is Seen Not Seen Yet Wa…" at bounding box center [363, 14] width 726 height 640
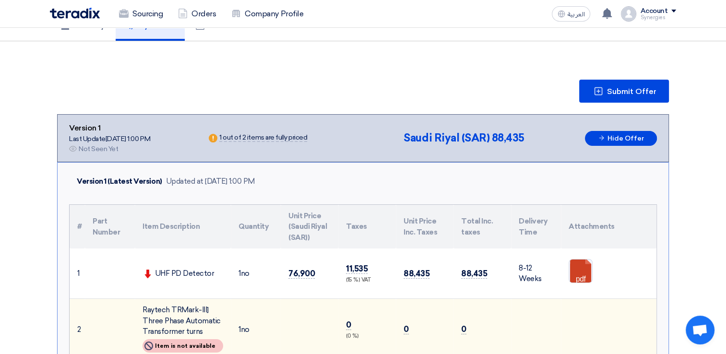
scroll to position [48, 0]
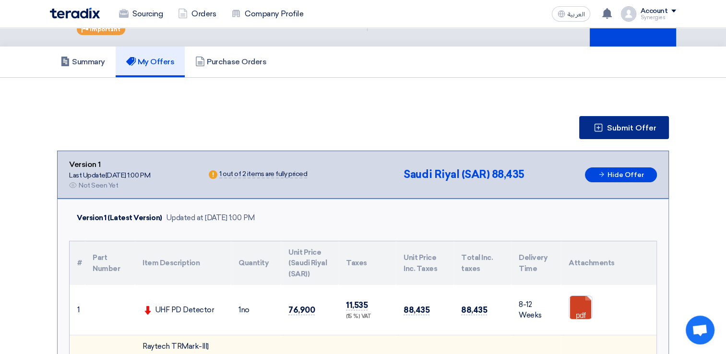
click at [609, 126] on span "Submit Offer" at bounding box center [631, 128] width 49 height 8
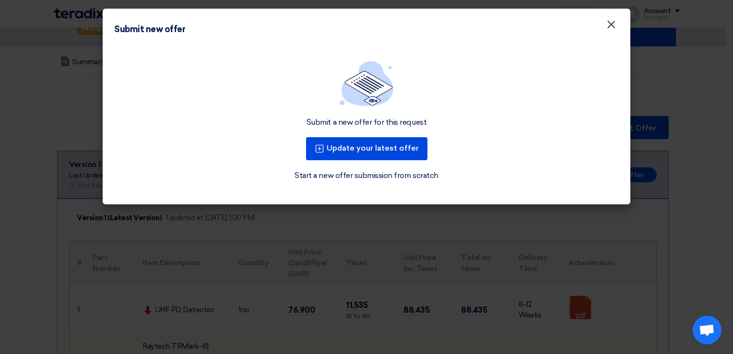
click at [614, 29] on span "×" at bounding box center [612, 26] width 10 height 19
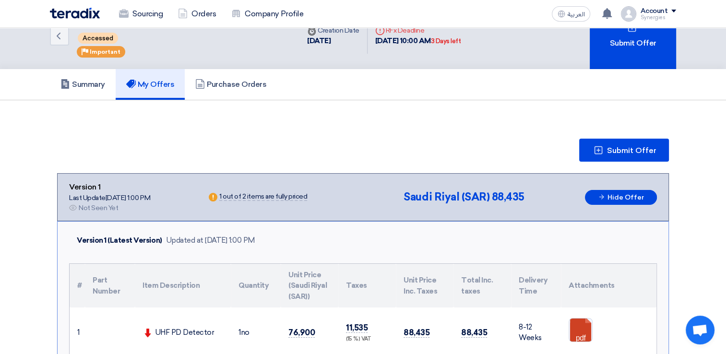
scroll to position [0, 0]
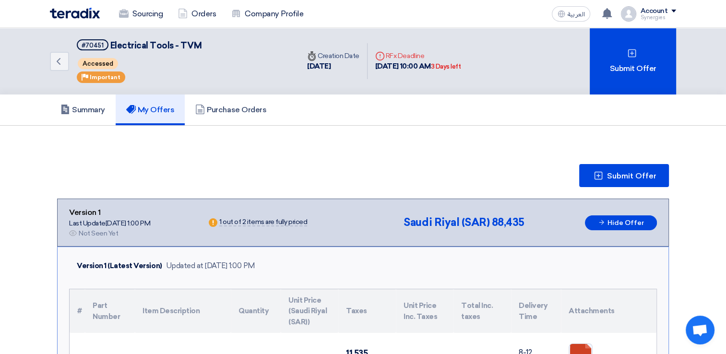
drag, startPoint x: 111, startPoint y: 221, endPoint x: 155, endPoint y: 228, distance: 43.8
click at [150, 228] on div "Version 1 Last Update [DATE] 1:00 PM Offer is Seen Not Seen Yet" at bounding box center [109, 223] width 81 height 32
click at [58, 61] on use at bounding box center [59, 61] width 4 height 7
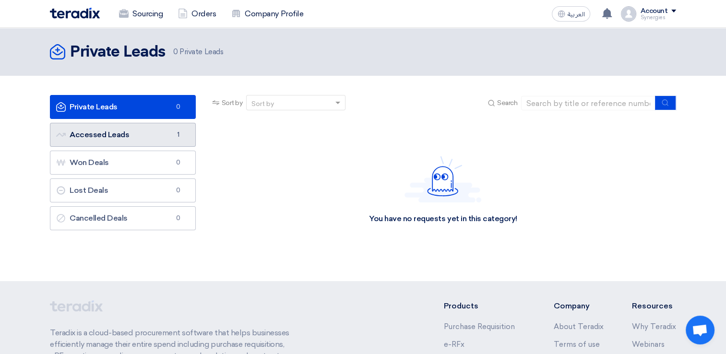
click at [98, 139] on link "Accessed Leads Accessed Leads 1" at bounding box center [123, 135] width 146 height 24
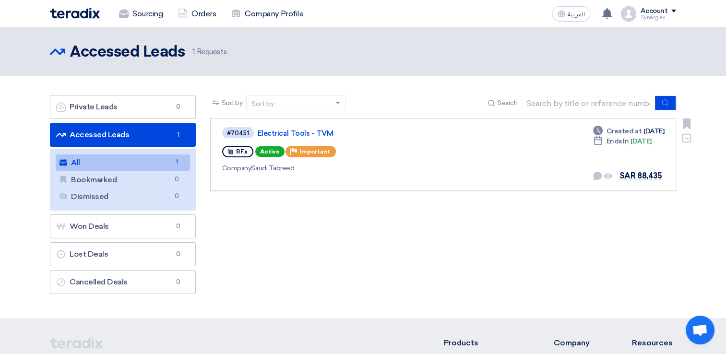
click at [291, 128] on div "#70451 Electrical Tools - TVM" at bounding box center [360, 132] width 277 height 13
click at [310, 130] on link "Electrical Tools - TVM" at bounding box center [378, 133] width 240 height 9
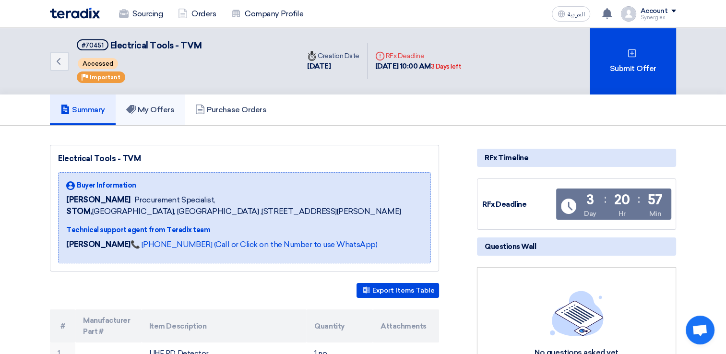
click at [133, 108] on use at bounding box center [131, 109] width 10 height 9
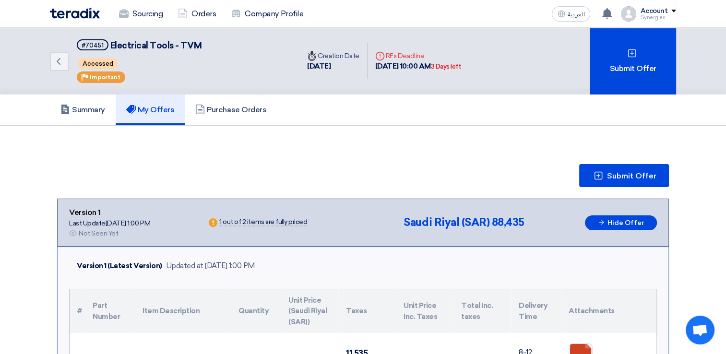
scroll to position [48, 0]
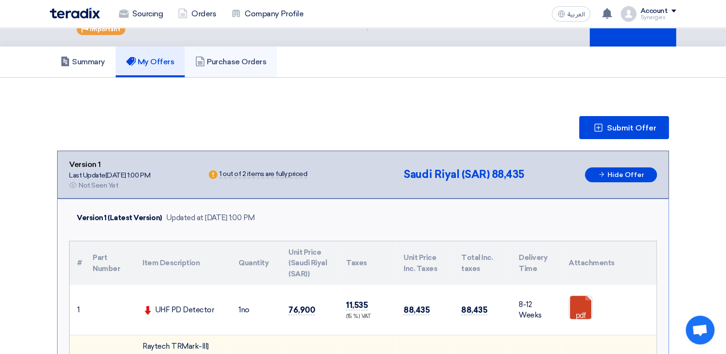
click at [197, 70] on link "Purchase Orders" at bounding box center [231, 62] width 92 height 31
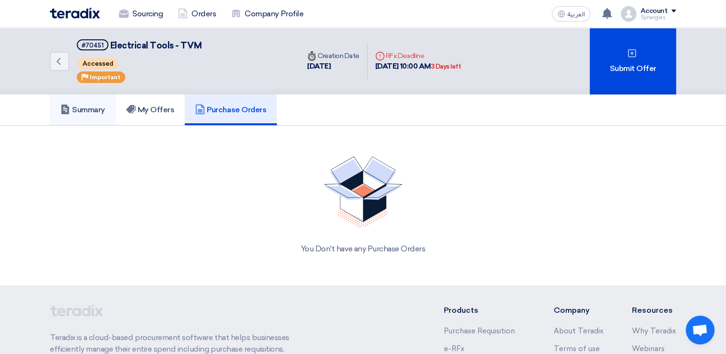
click at [59, 108] on link "Summary" at bounding box center [83, 110] width 66 height 31
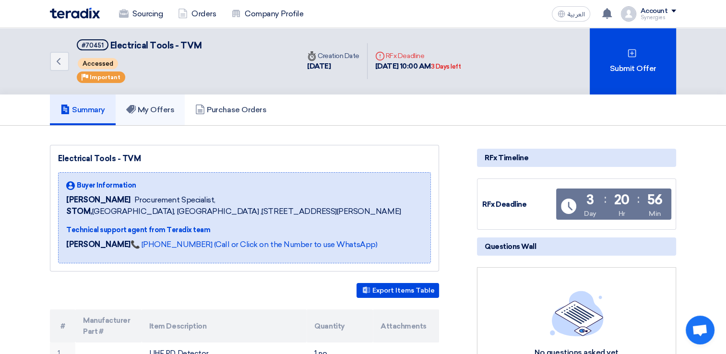
click at [148, 114] on h5 "My Offers" at bounding box center [150, 110] width 48 height 10
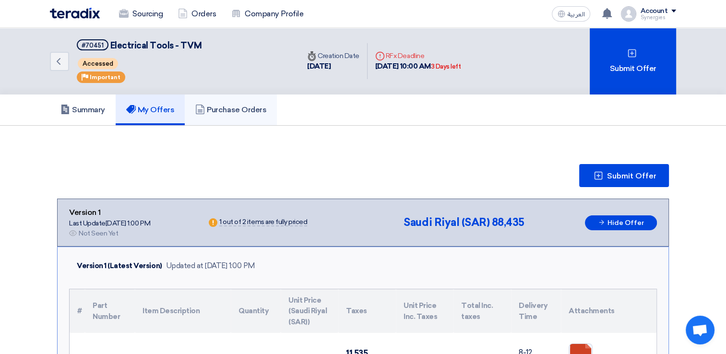
click at [213, 112] on h5 "Purchase Orders" at bounding box center [230, 110] width 71 height 10
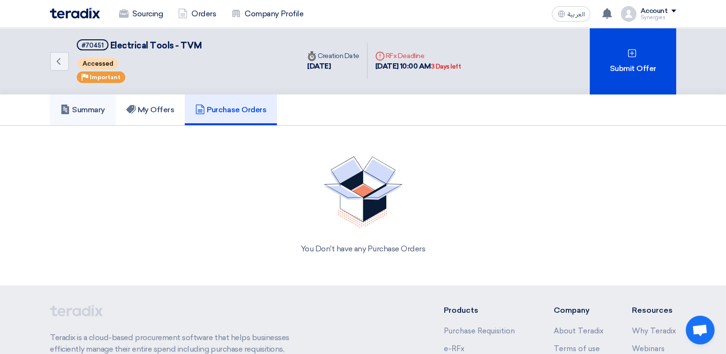
click at [95, 115] on link "Summary" at bounding box center [83, 110] width 66 height 31
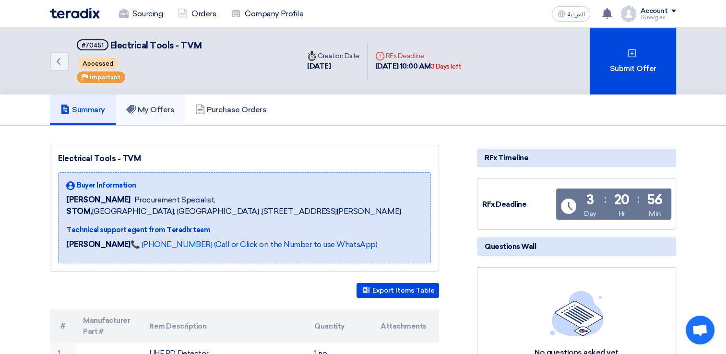
click at [143, 117] on link "My Offers" at bounding box center [151, 110] width 70 height 31
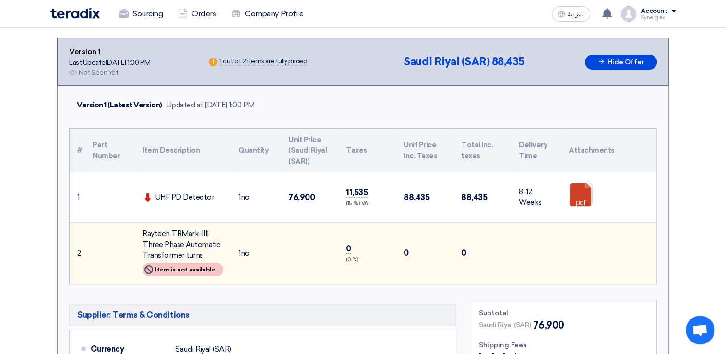
scroll to position [144, 0]
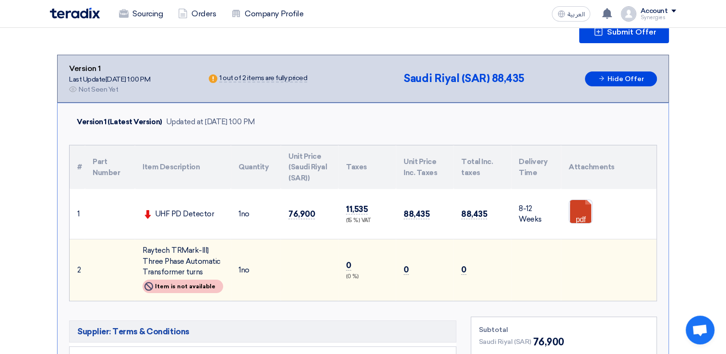
drag, startPoint x: 0, startPoint y: 185, endPoint x: 44, endPoint y: 186, distance: 43.7
click at [0, 185] on html "Sourcing Orders Company Profile العربية ع Your notification list is empty Accou…" at bounding box center [363, 347] width 726 height 983
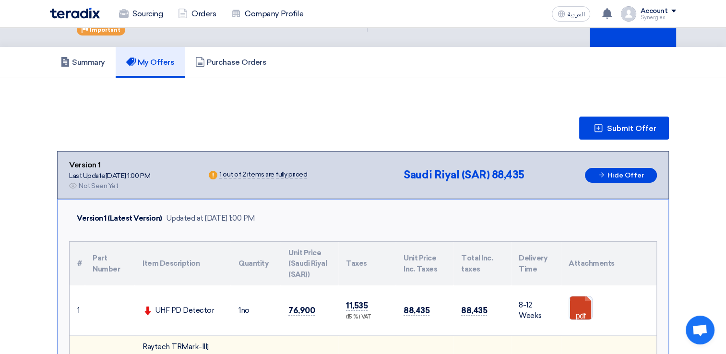
scroll to position [0, 0]
